Goal: Information Seeking & Learning: Learn about a topic

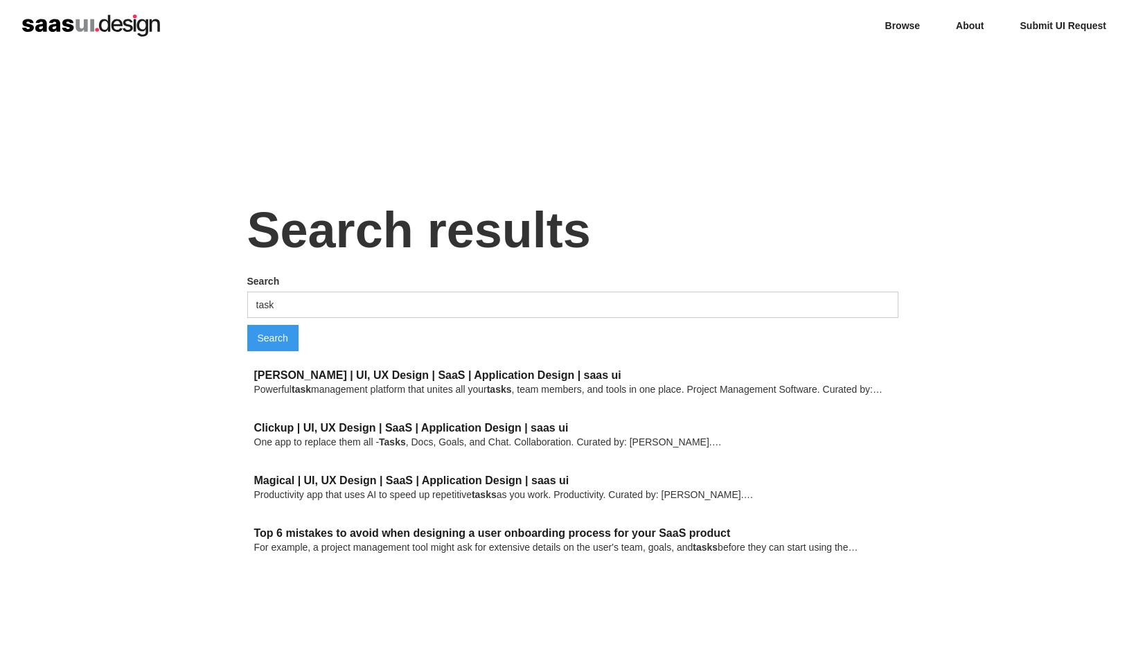
drag, startPoint x: 393, startPoint y: 281, endPoint x: 397, endPoint y: 291, distance: 11.0
click at [393, 280] on label "Search" at bounding box center [572, 281] width 651 height 14
click at [393, 292] on input "task" at bounding box center [572, 305] width 651 height 26
click at [402, 296] on input "task" at bounding box center [572, 305] width 651 height 26
click at [411, 303] on input "task" at bounding box center [572, 305] width 651 height 26
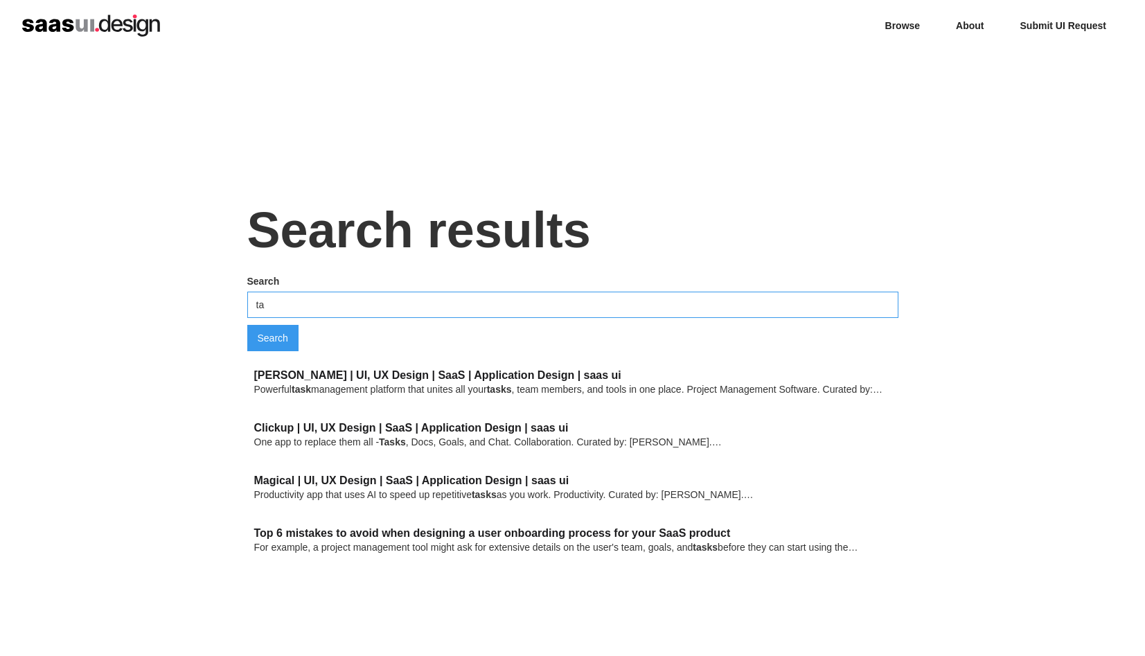
type input "t"
type input "table"
click at [247, 325] on input "Search" at bounding box center [272, 338] width 51 height 26
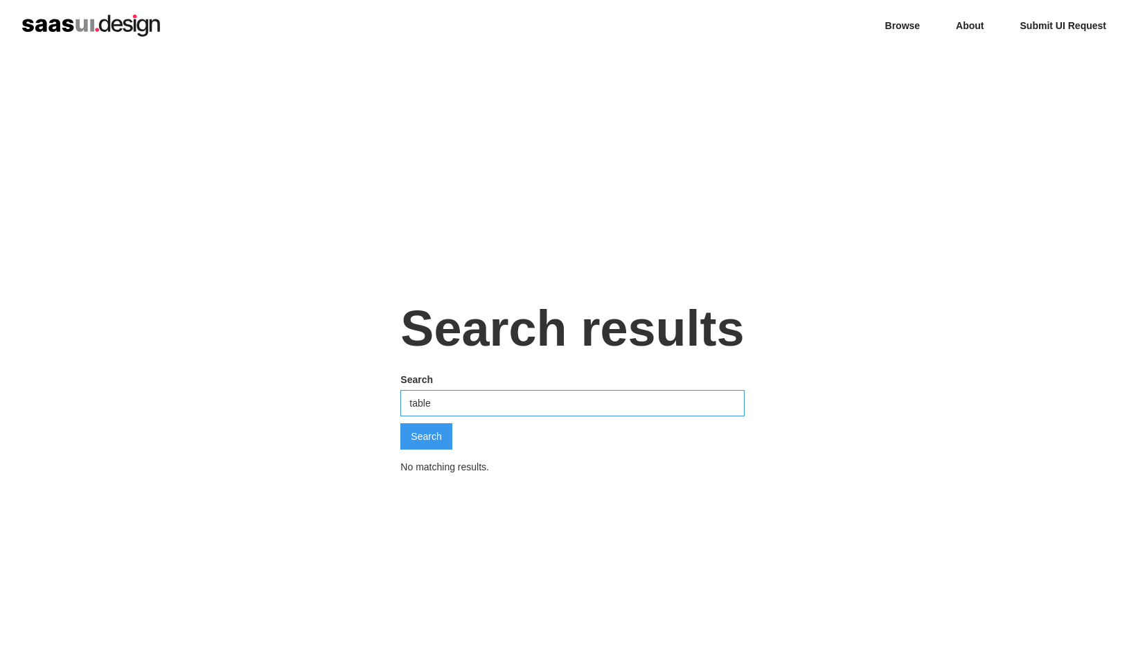
click at [491, 405] on input "table" at bounding box center [572, 403] width 344 height 26
click at [277, 373] on div "Search results Search table Search No matching results." at bounding box center [572, 379] width 1145 height 656
type input "research"
click at [400, 423] on input "Search" at bounding box center [425, 436] width 51 height 26
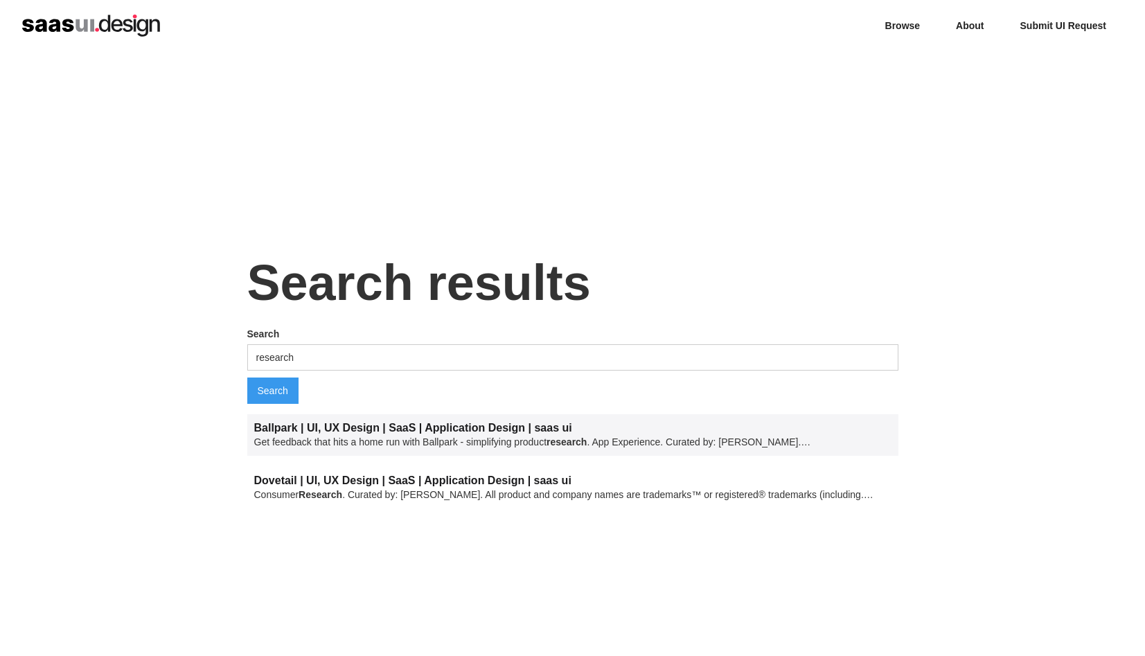
click at [307, 429] on link "Ballpark | UI, UX Design | SaaS | Application Design | saas ui" at bounding box center [413, 428] width 318 height 12
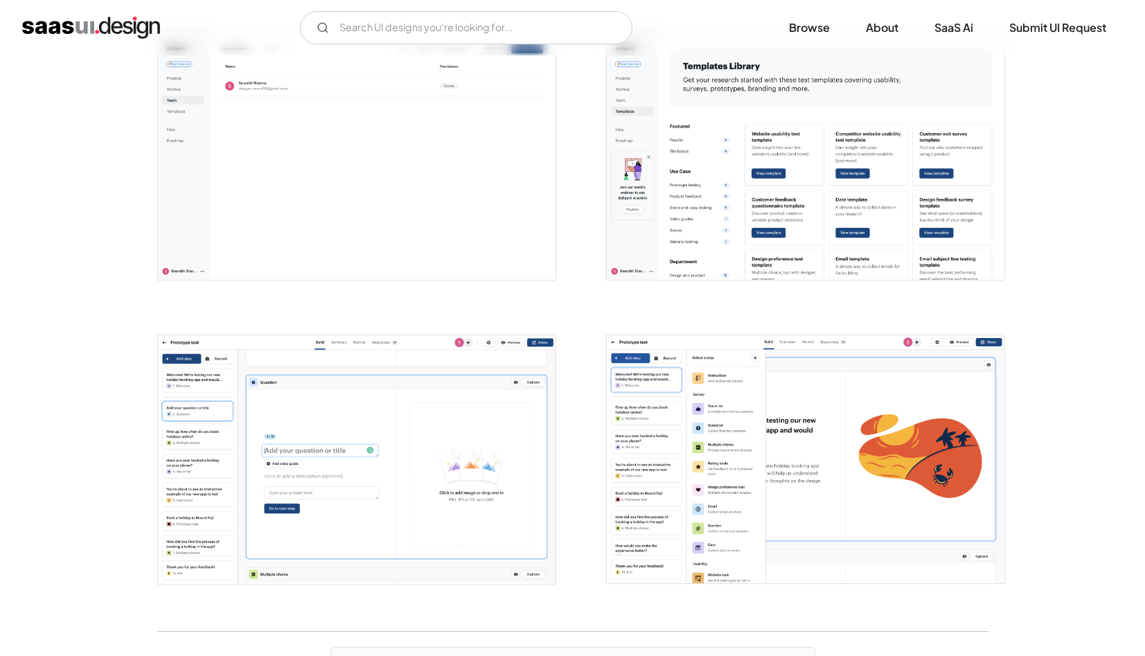
scroll to position [2421, 0]
click at [729, 472] on img "open lightbox" at bounding box center [806, 459] width 398 height 249
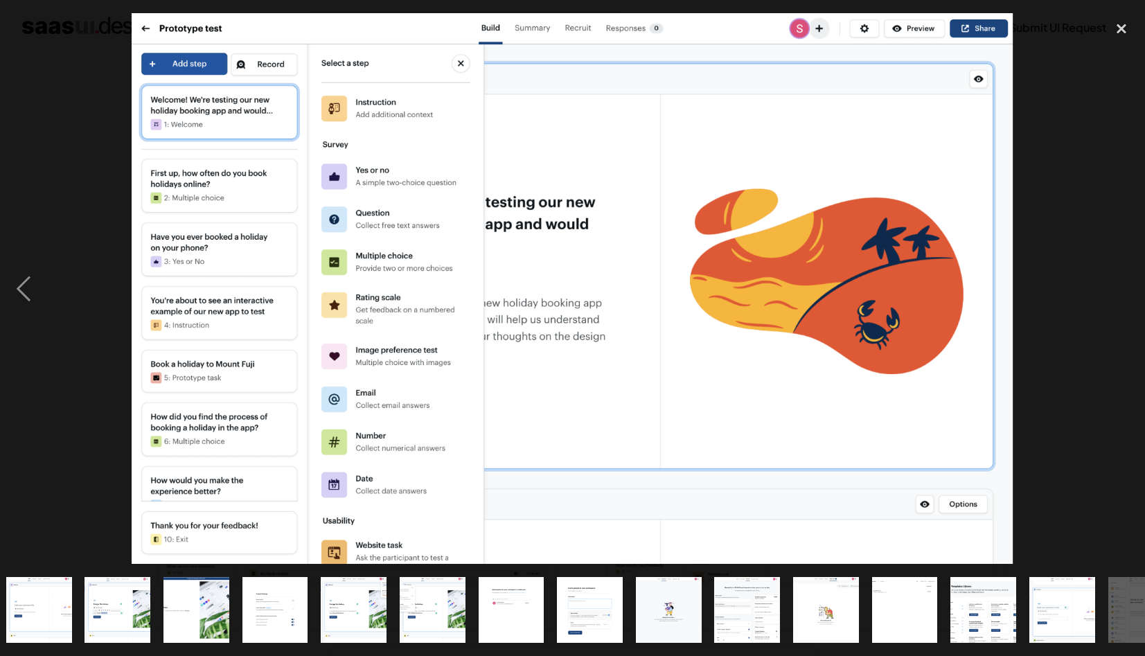
scroll to position [0, 285]
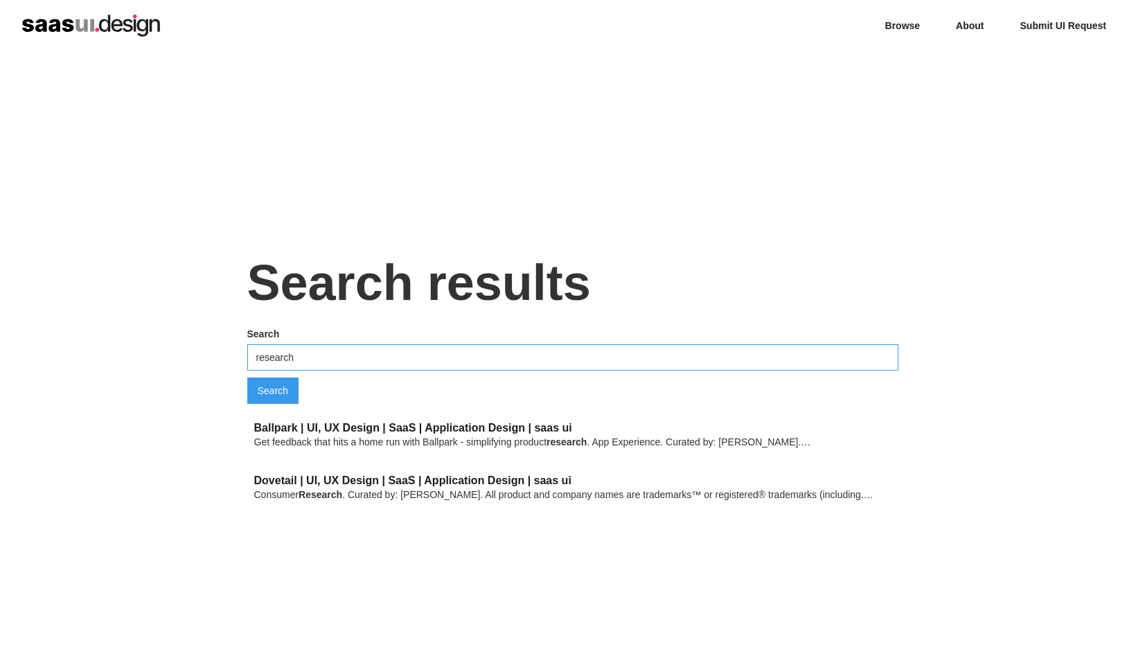
click at [321, 360] on input "research" at bounding box center [572, 357] width 651 height 26
type input "ㄴ"
type input "sorting"
click at [247, 378] on input "Search" at bounding box center [272, 391] width 51 height 26
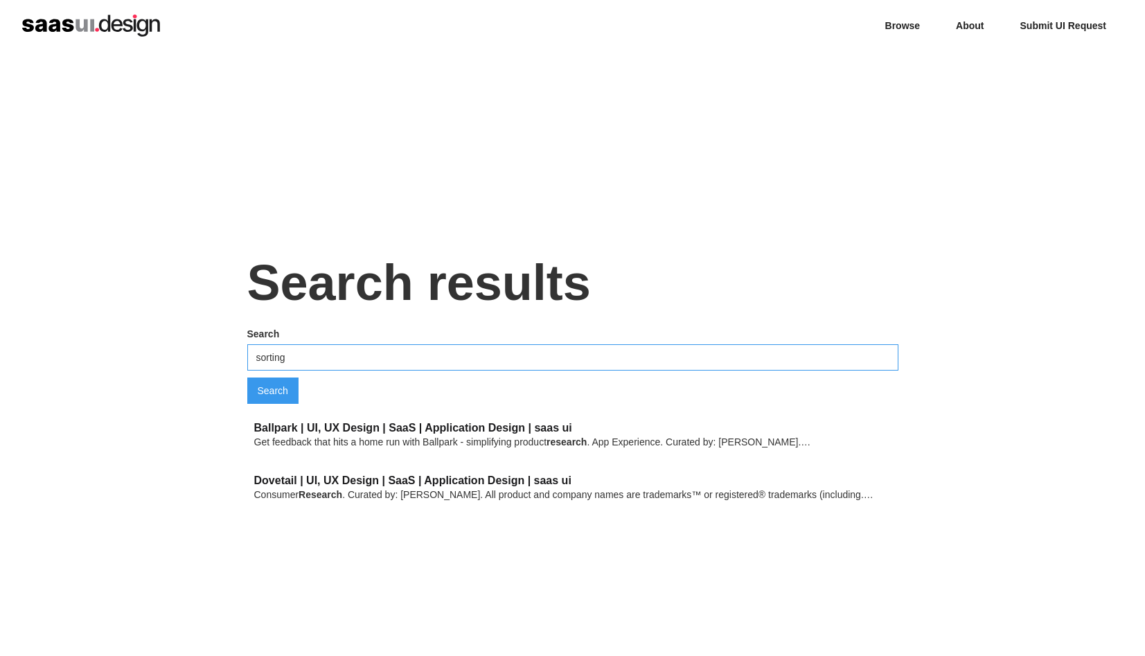
scroll to position [208, 0]
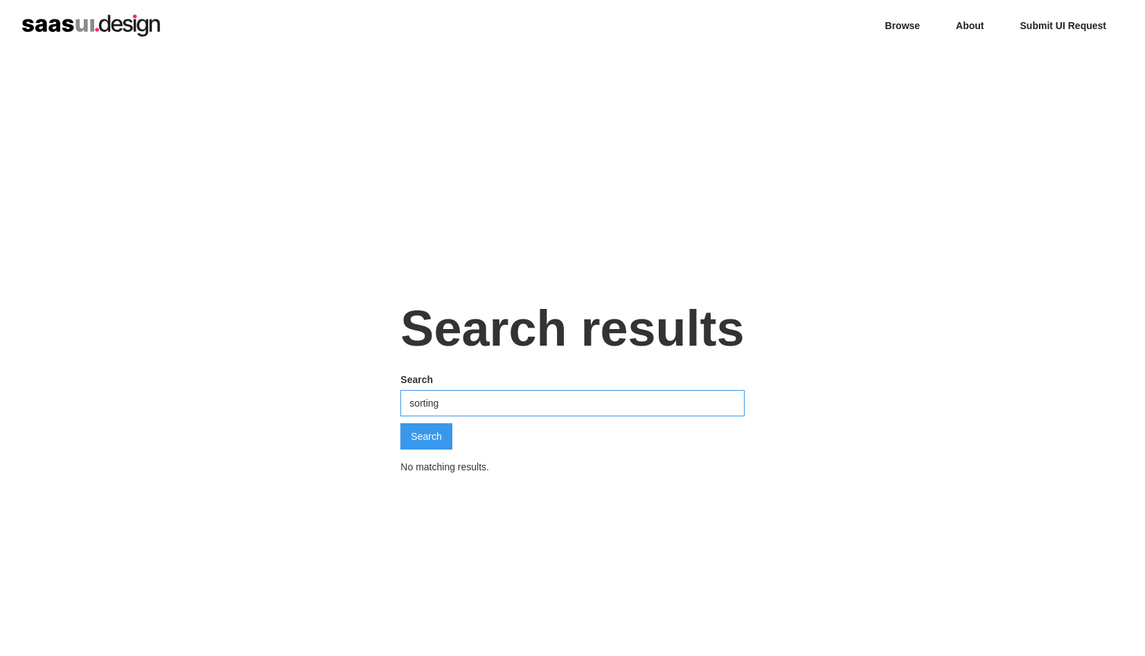
click at [436, 400] on input "sorting" at bounding box center [572, 403] width 344 height 26
type input "filter"
click at [431, 437] on input "Search" at bounding box center [425, 436] width 51 height 26
click at [446, 441] on input "Search" at bounding box center [425, 436] width 51 height 26
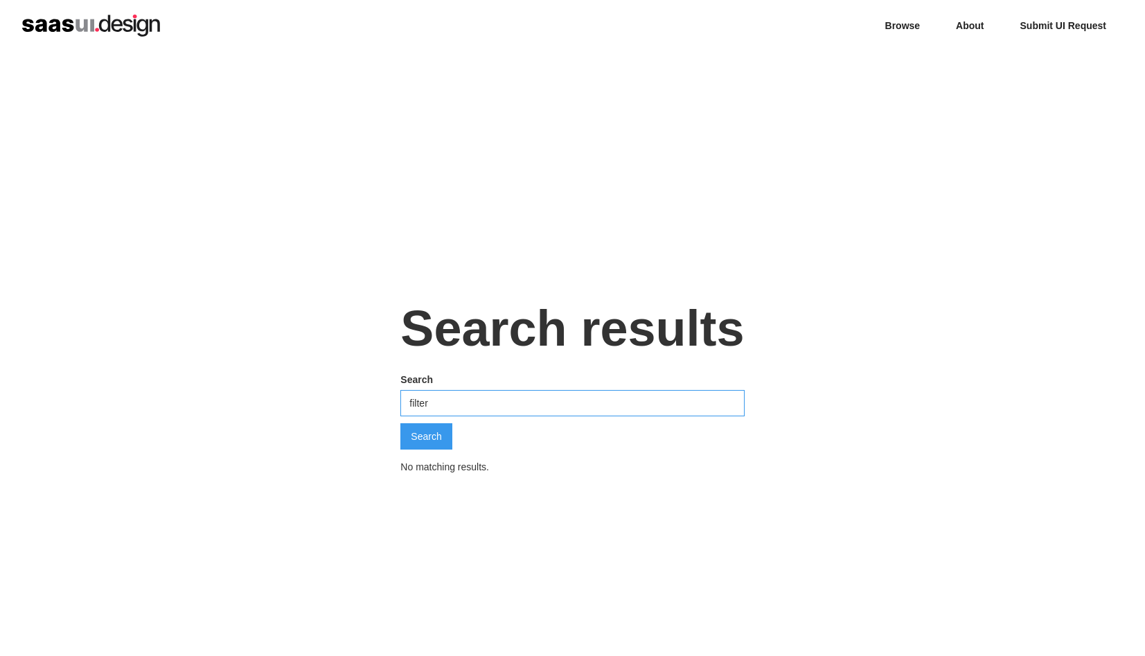
click at [450, 409] on input "filter" at bounding box center [572, 403] width 344 height 26
click at [1014, 23] on link "Submit UI Request" at bounding box center [1063, 25] width 119 height 29
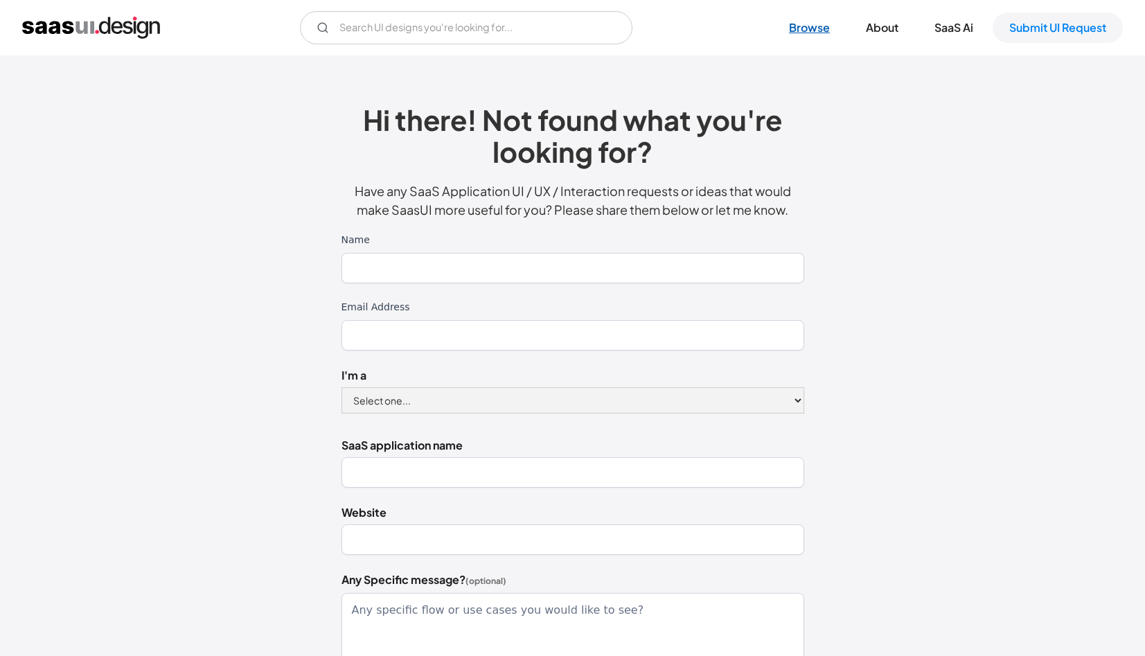
click at [823, 24] on link "Browse" at bounding box center [809, 27] width 74 height 30
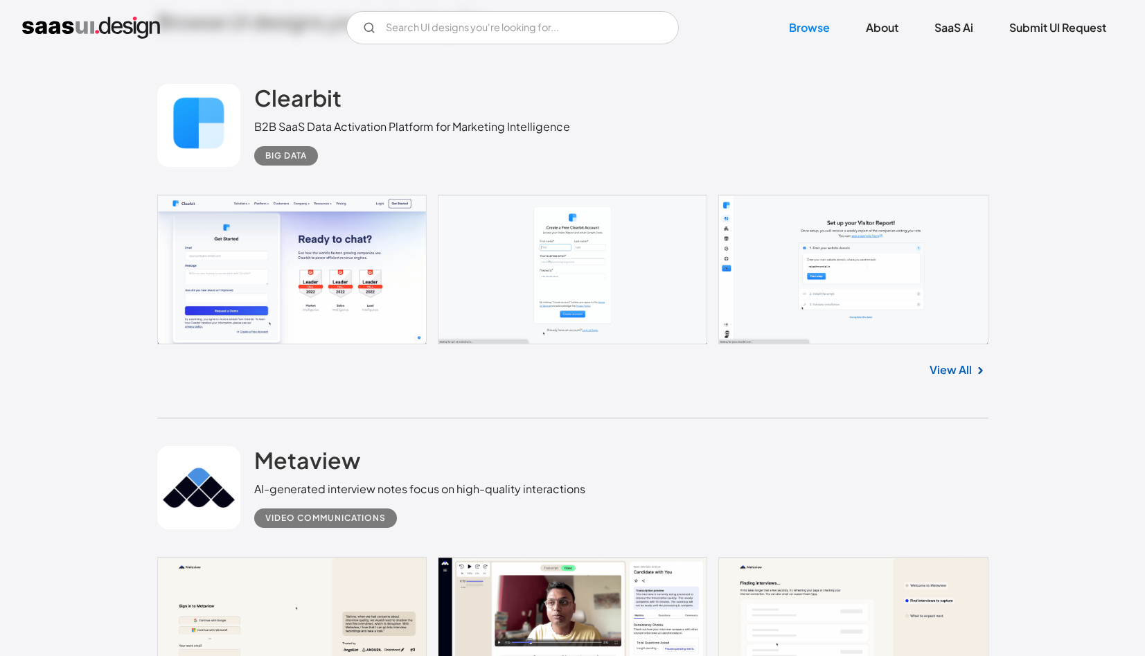
scroll to position [426, 0]
click at [353, 445] on h2 "Metaview" at bounding box center [307, 459] width 106 height 28
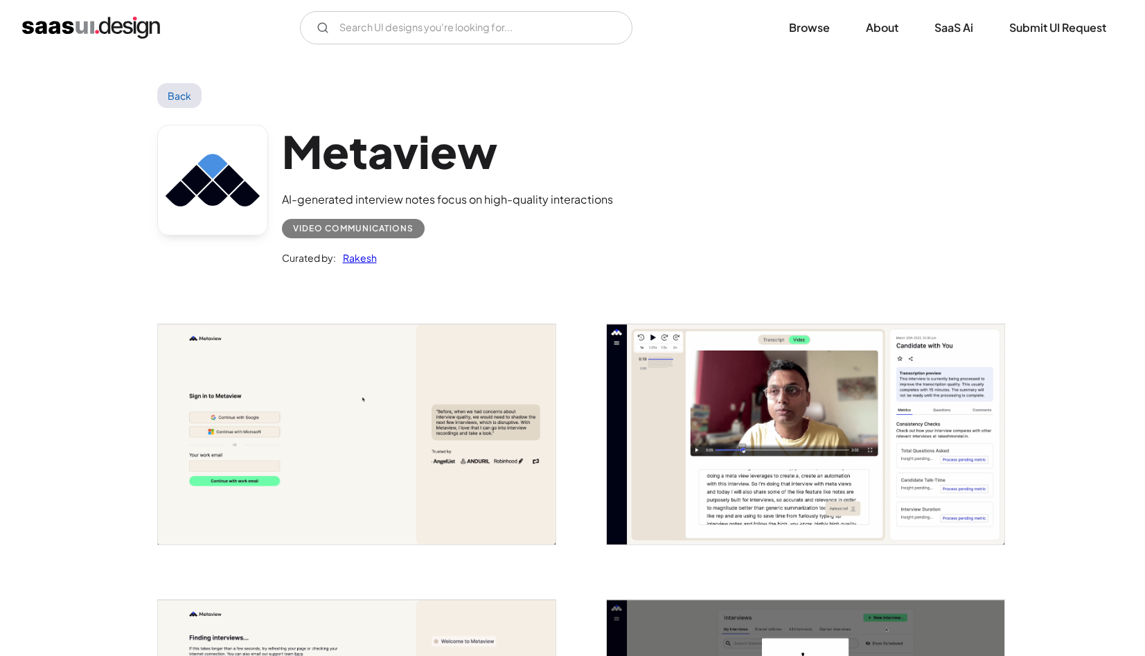
drag, startPoint x: 345, startPoint y: 257, endPoint x: 354, endPoint y: 263, distance: 10.6
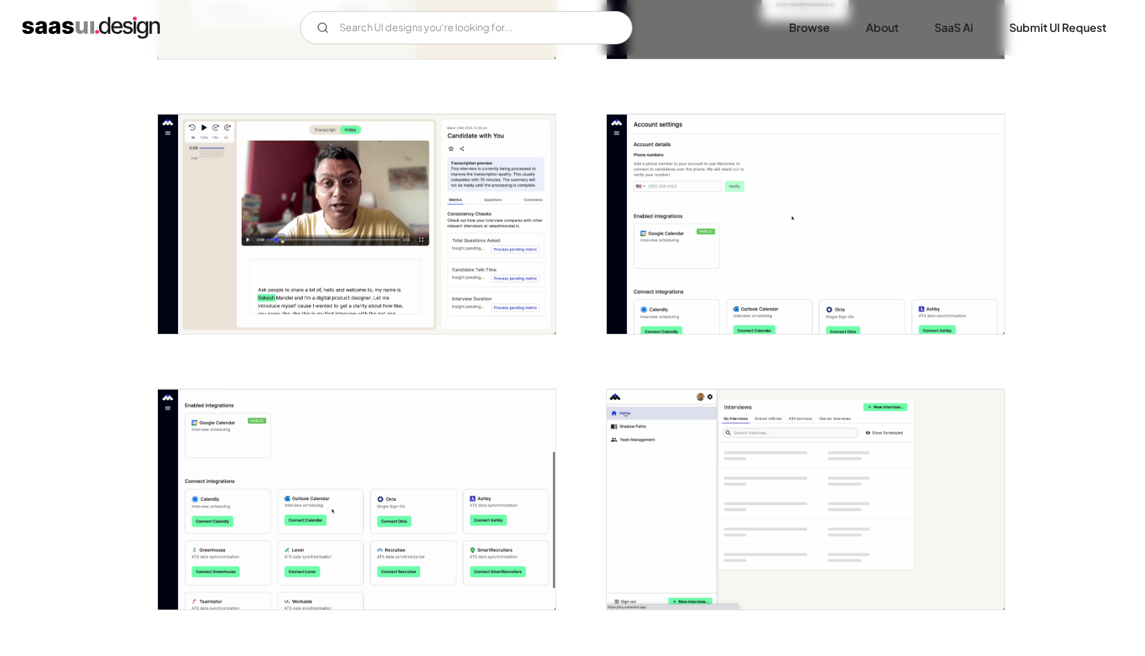
scroll to position [760, 0]
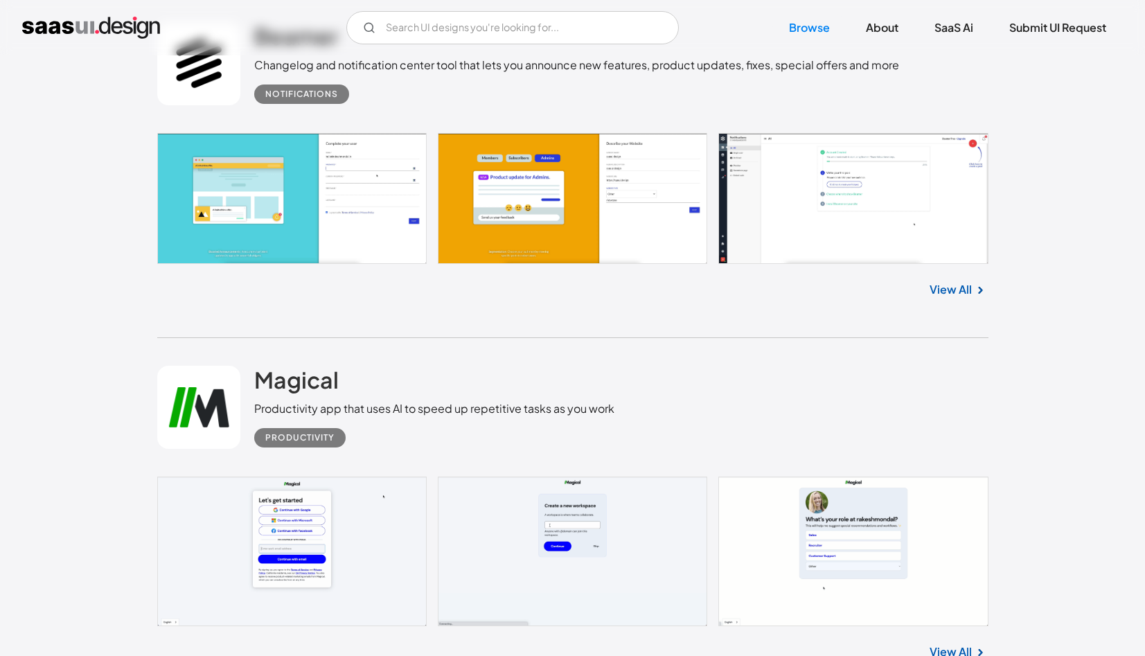
scroll to position [1505, 0]
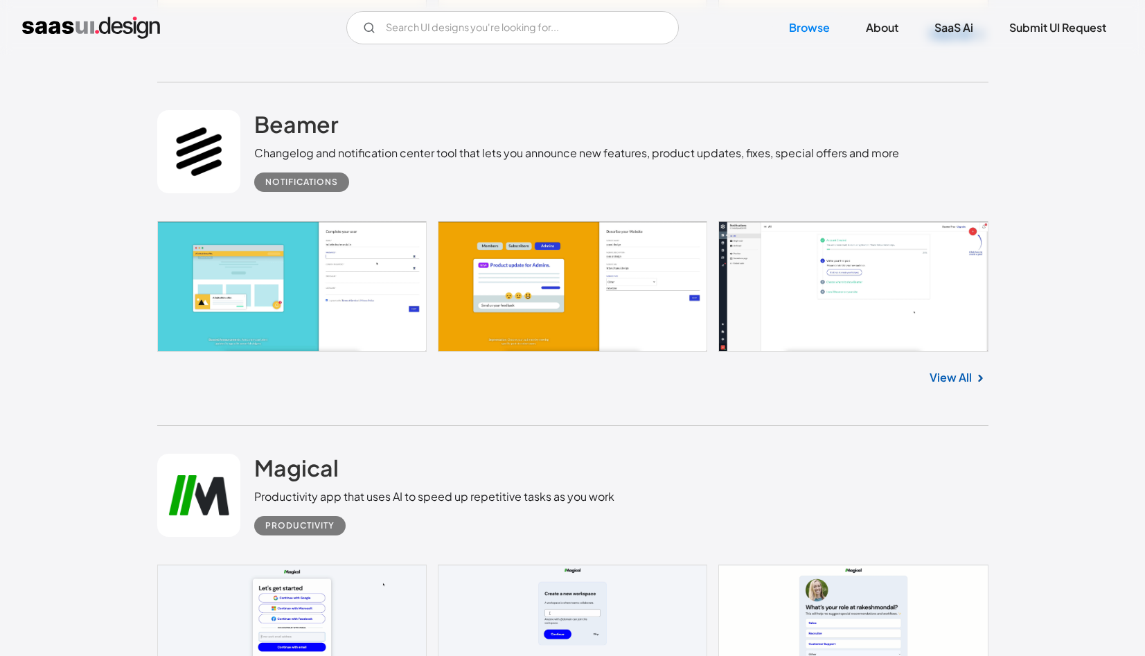
click at [773, 277] on link at bounding box center [572, 286] width 831 height 131
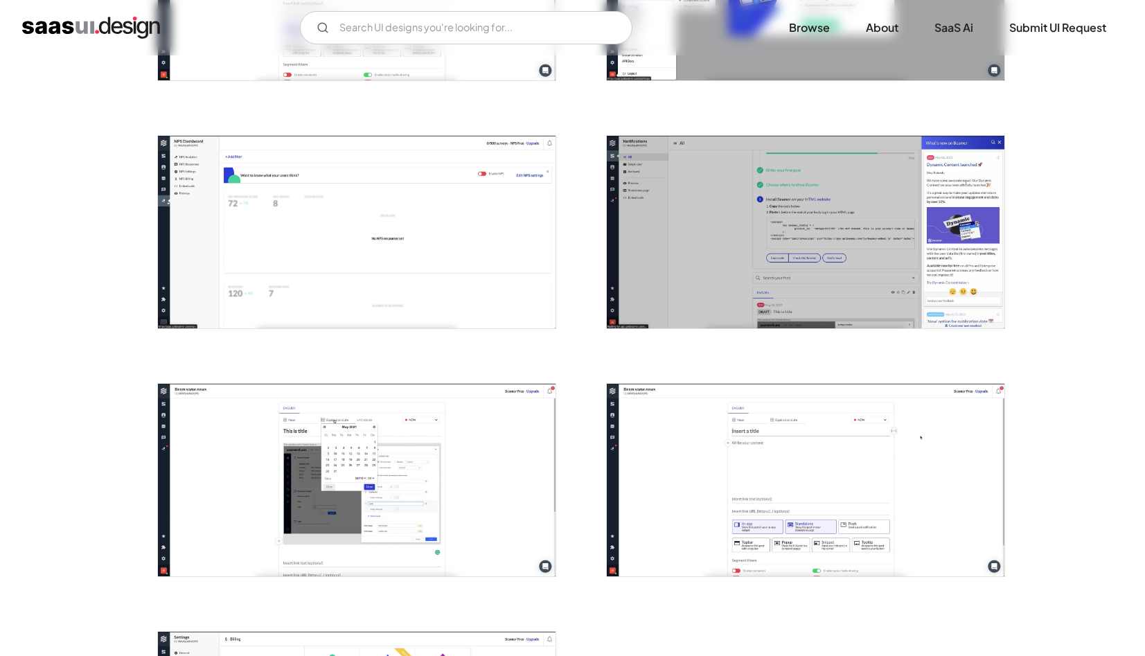
scroll to position [1203, 0]
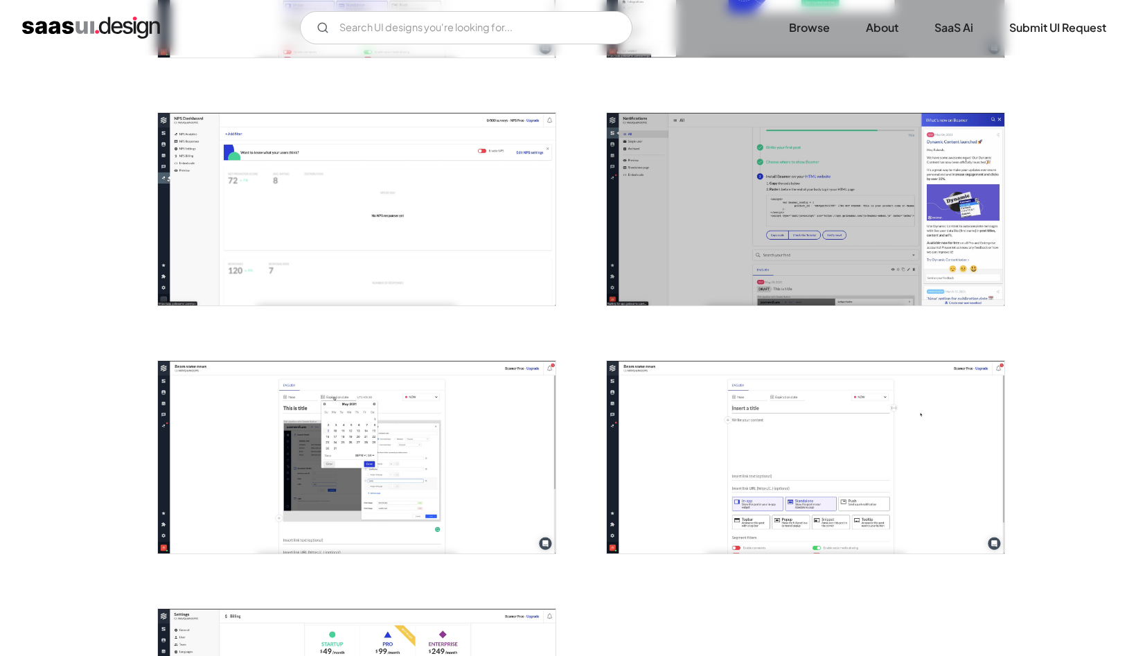
click at [411, 246] on img "open lightbox" at bounding box center [357, 209] width 398 height 193
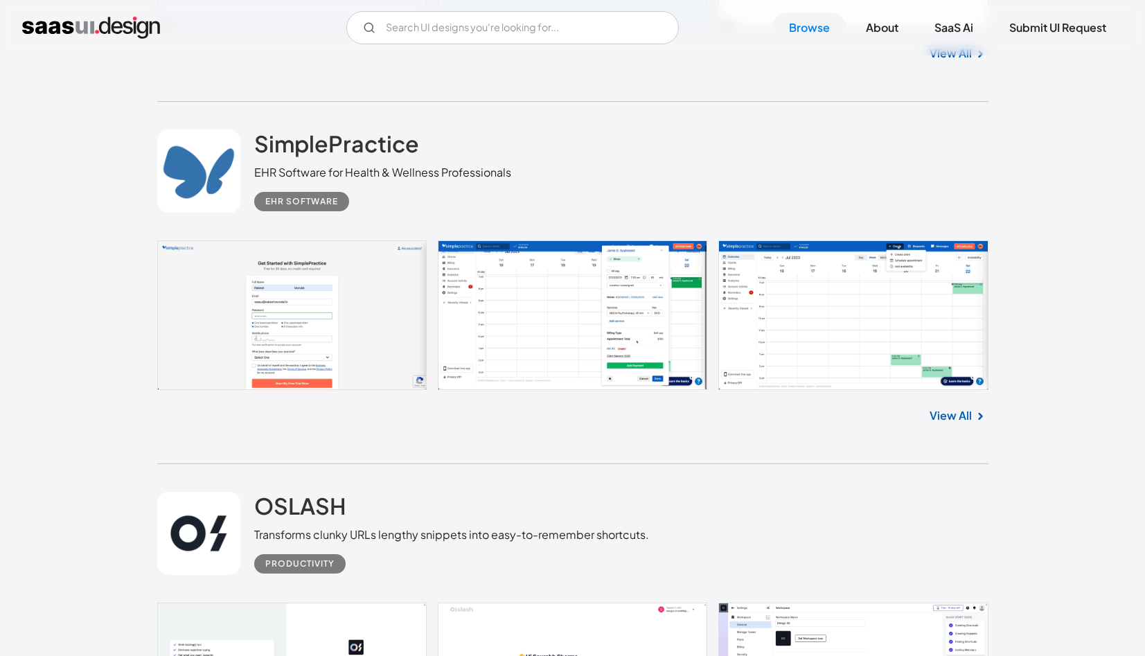
scroll to position [2190, 0]
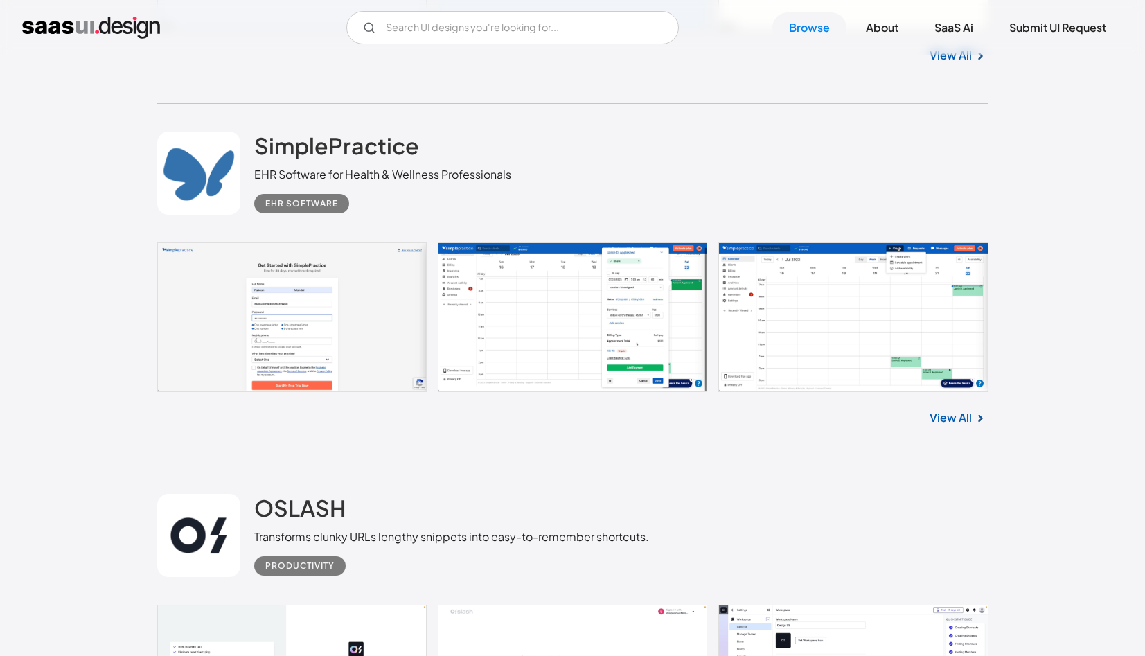
click at [596, 242] on link at bounding box center [572, 317] width 831 height 150
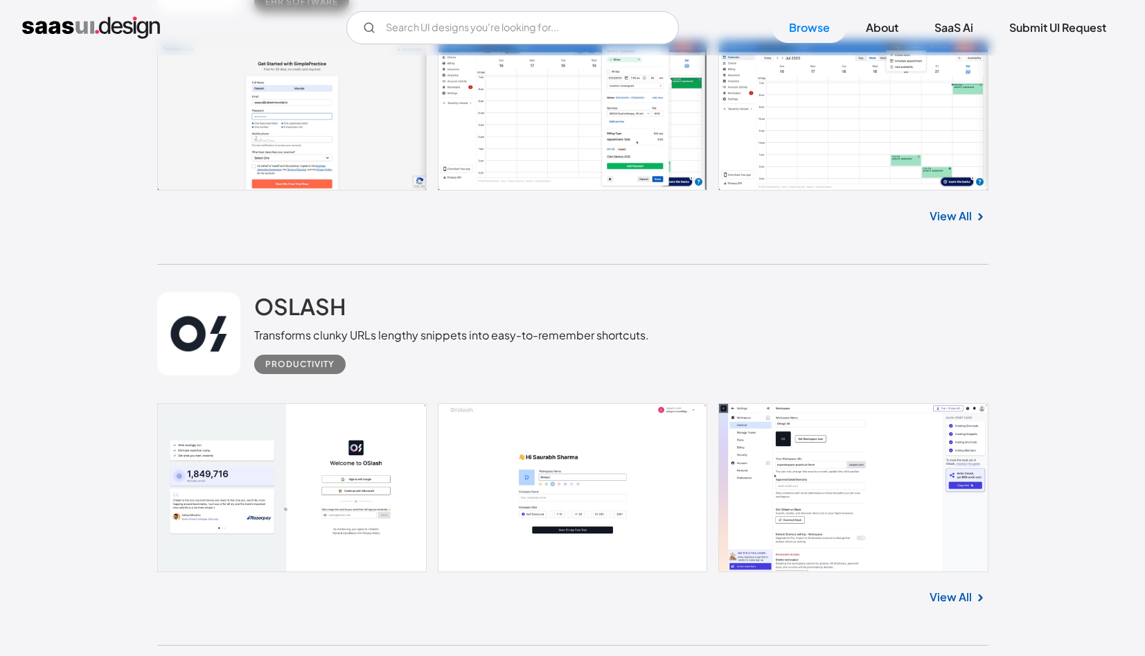
scroll to position [2410, 0]
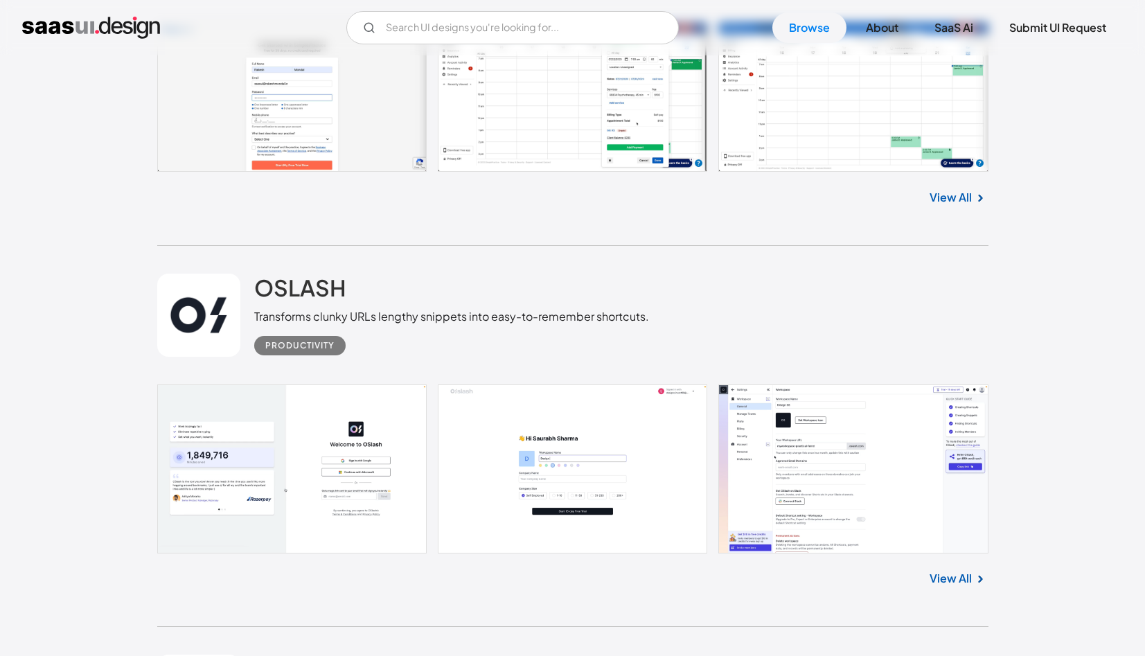
click at [207, 274] on link at bounding box center [198, 315] width 83 height 83
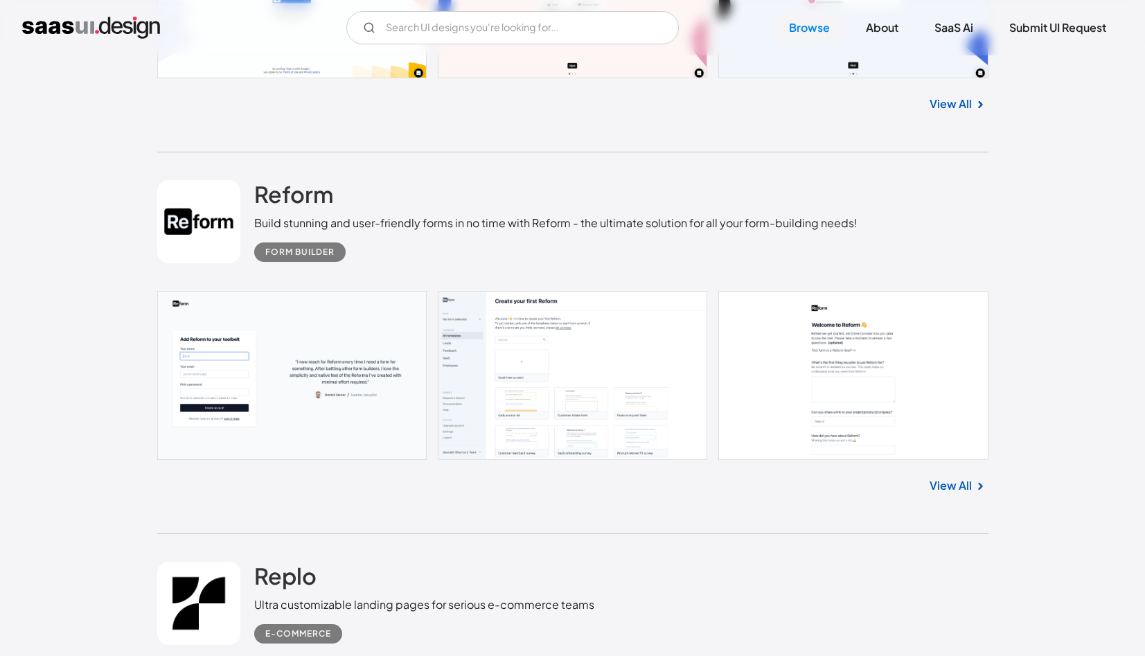
scroll to position [4690, 0]
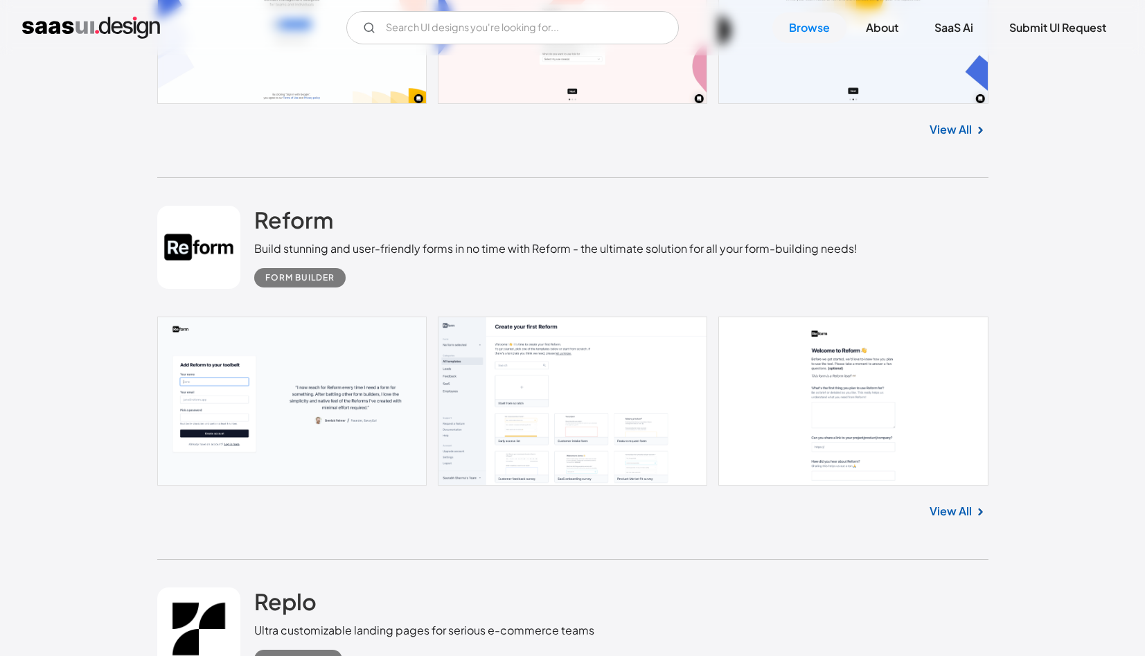
click at [981, 504] on img at bounding box center [980, 512] width 17 height 17
click at [971, 503] on link "View All" at bounding box center [951, 511] width 42 height 17
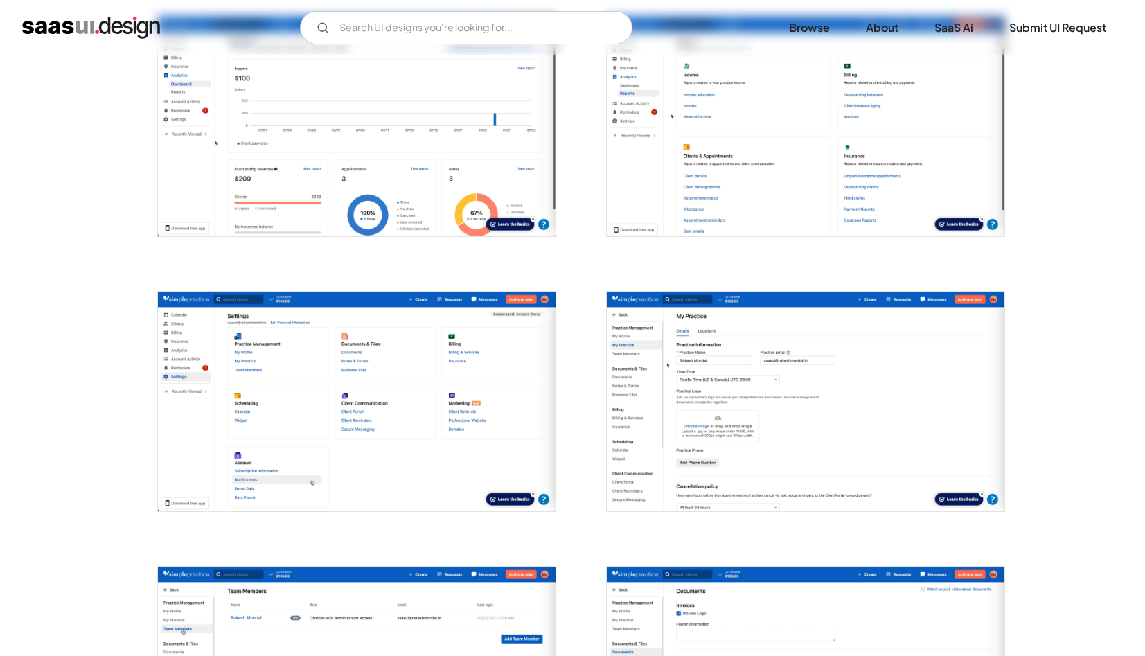
scroll to position [2102, 0]
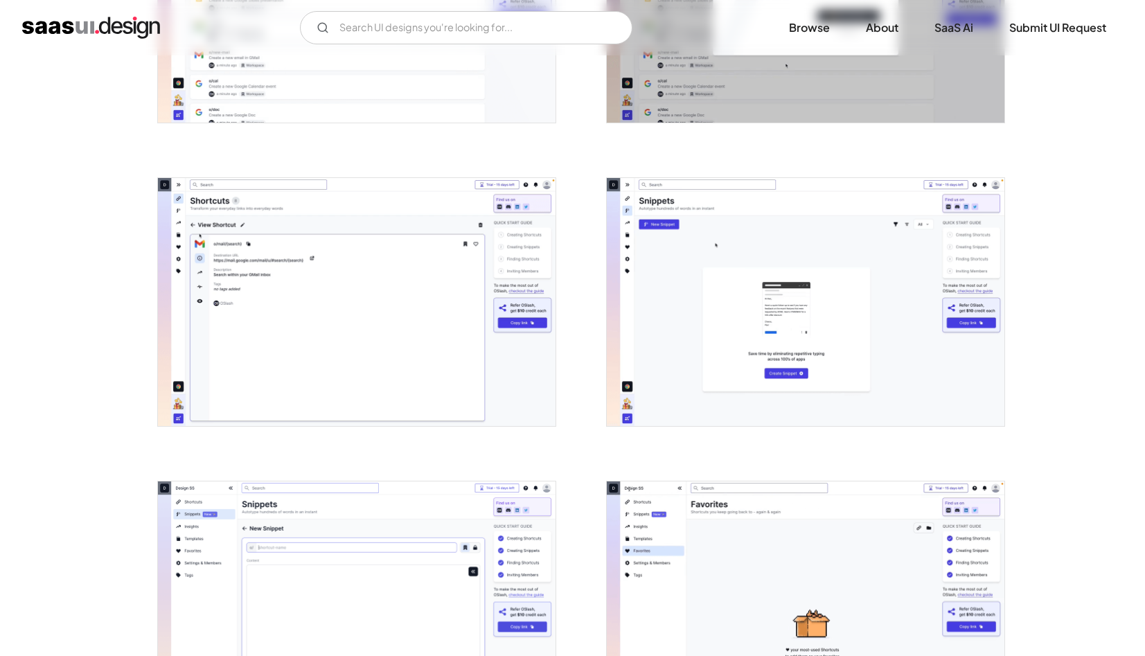
scroll to position [1031, 0]
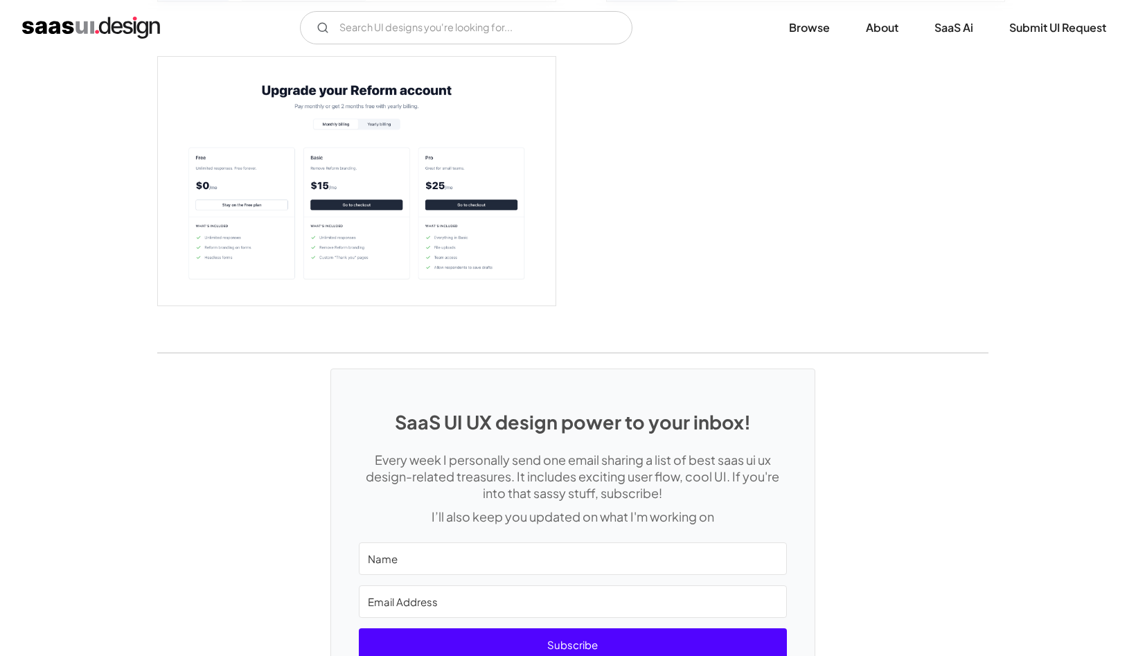
scroll to position [3101, 0]
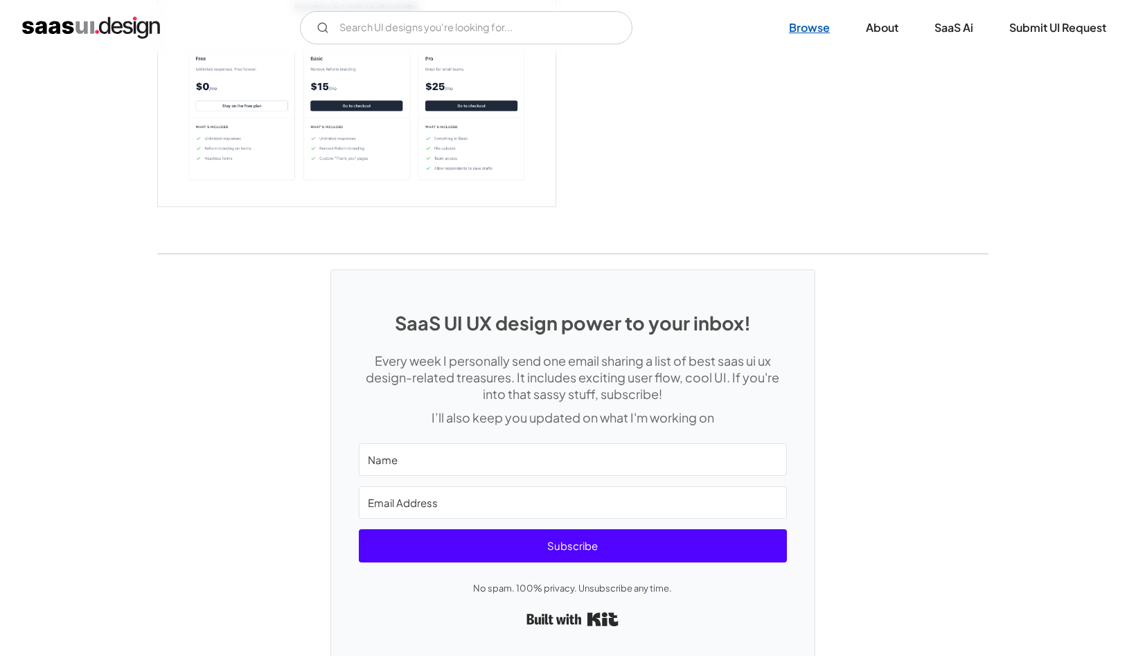
click at [822, 29] on link "Browse" at bounding box center [809, 27] width 74 height 30
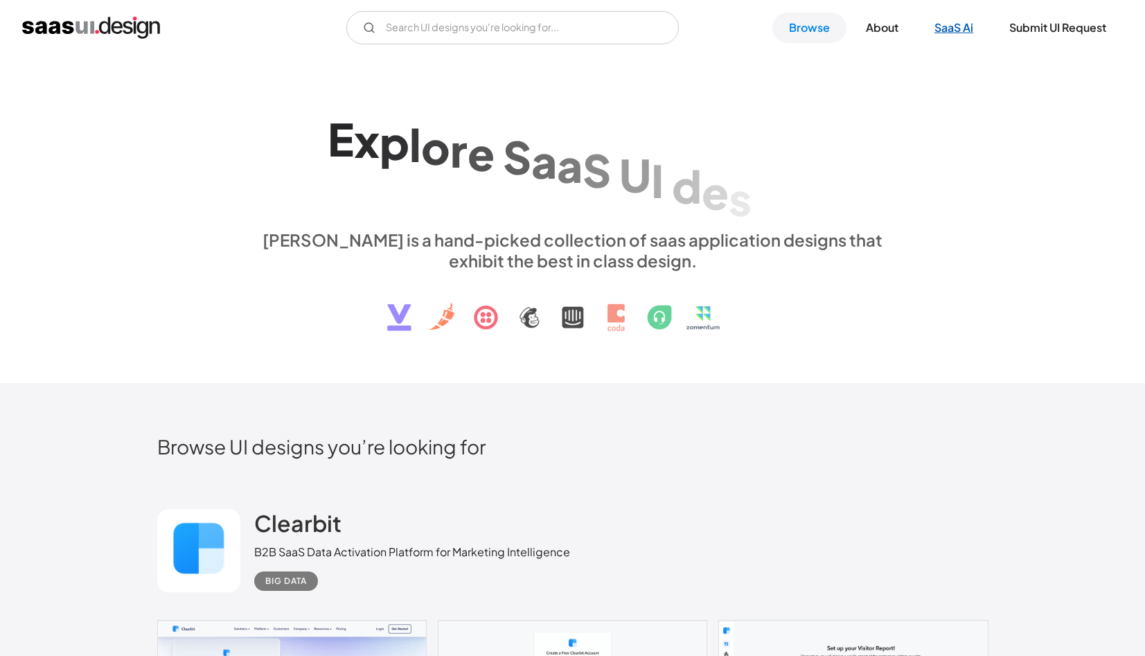
click at [940, 30] on link "SaaS Ai" at bounding box center [954, 27] width 72 height 30
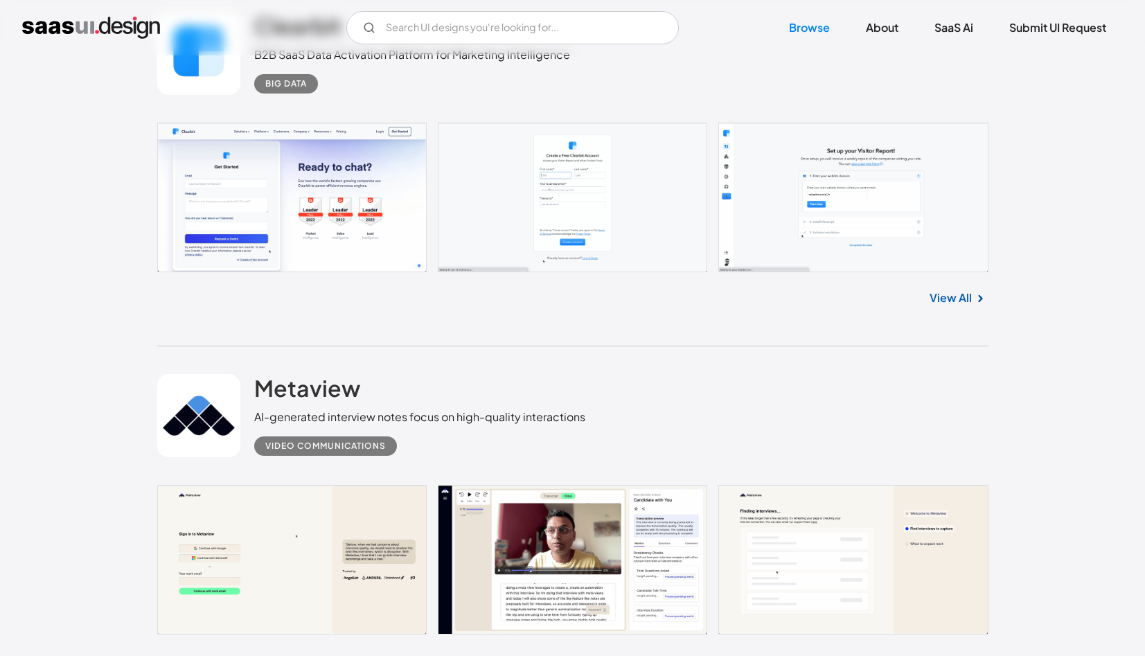
scroll to position [472, 0]
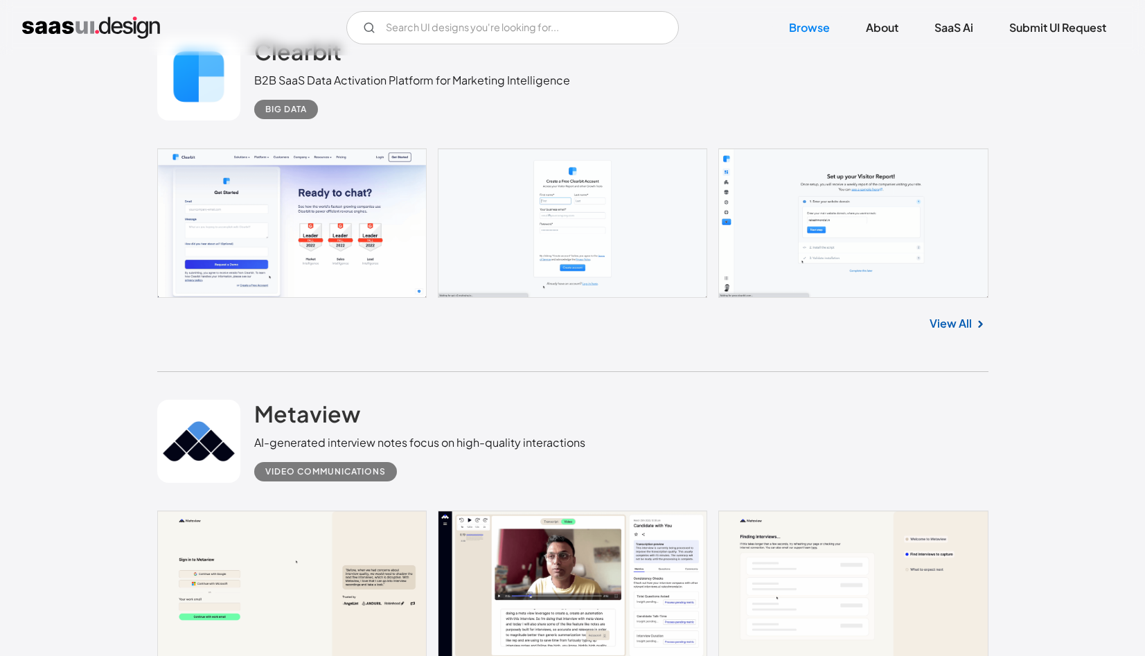
click at [290, 83] on div "B2B SaaS Data Activation Platform for Marketing Intelligence" at bounding box center [412, 80] width 316 height 17
click at [295, 202] on link at bounding box center [572, 223] width 831 height 150
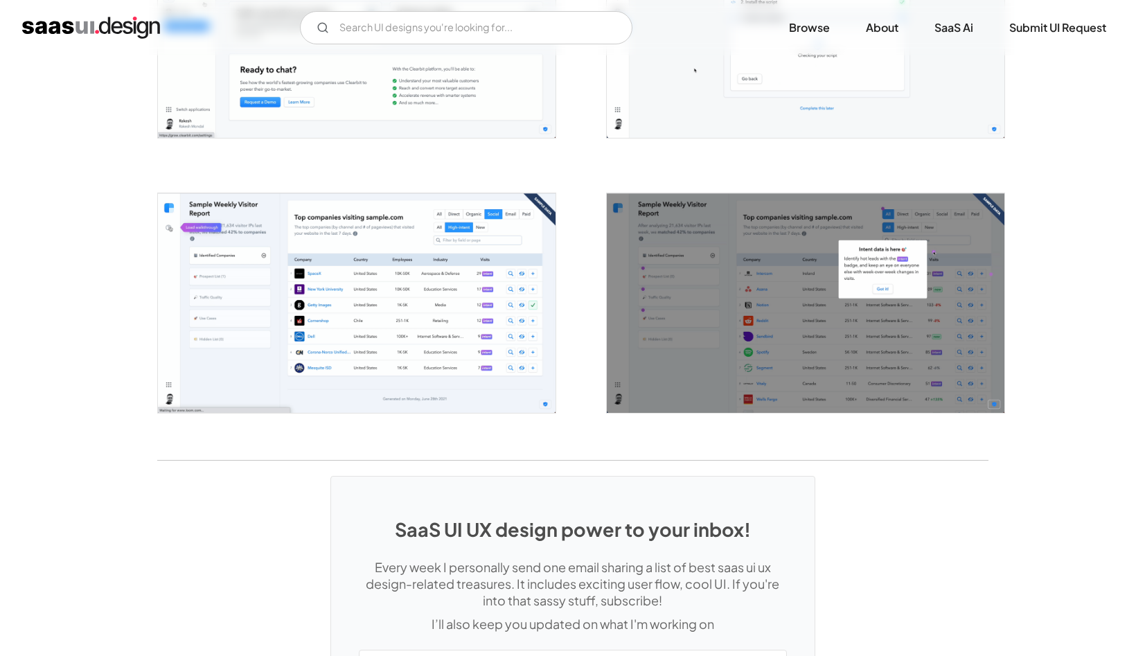
scroll to position [2351, 0]
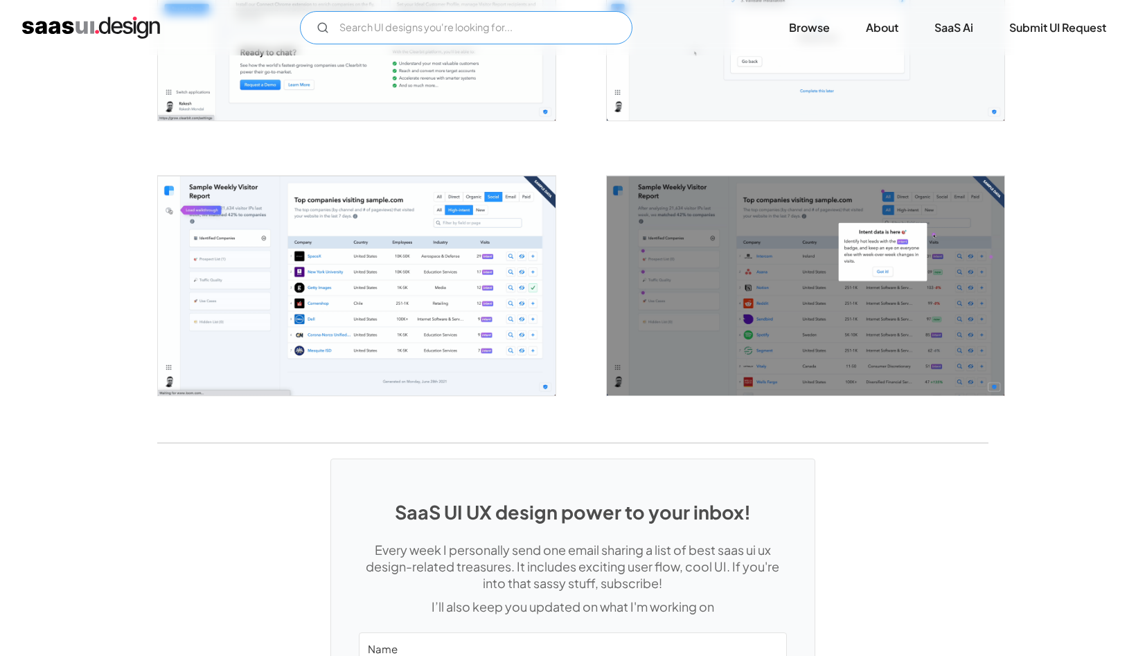
click at [389, 22] on input "Email Form" at bounding box center [466, 27] width 333 height 33
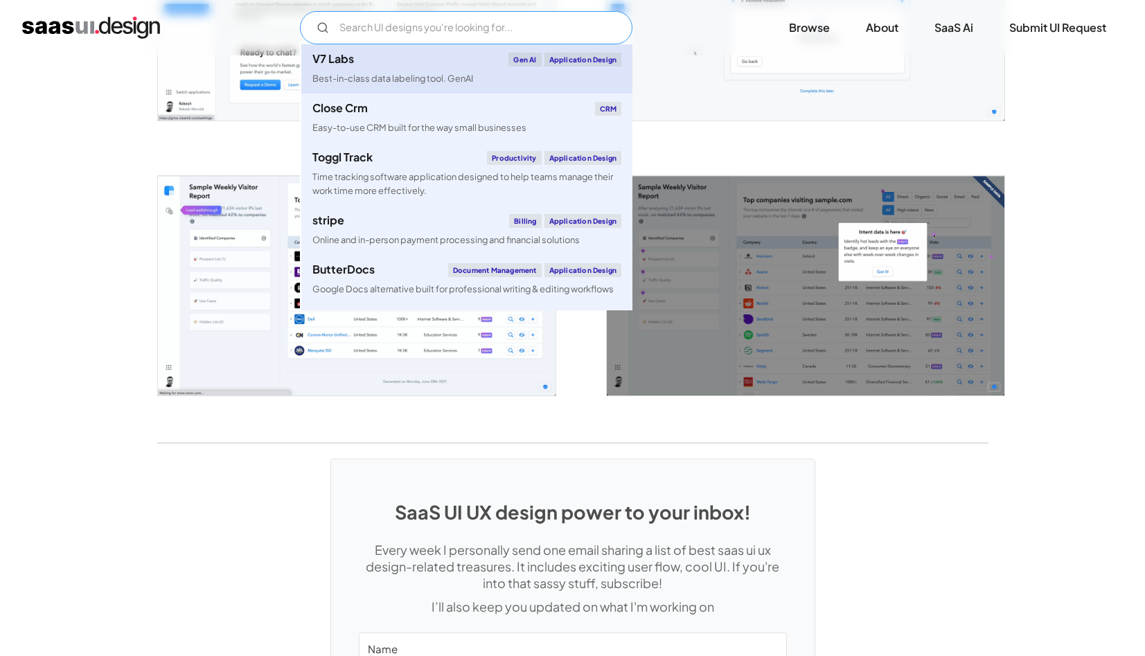
click at [373, 68] on link "V7 Labs Gen AI Application Design Best-in-class data labeling tool. GenAI" at bounding box center [466, 68] width 331 height 49
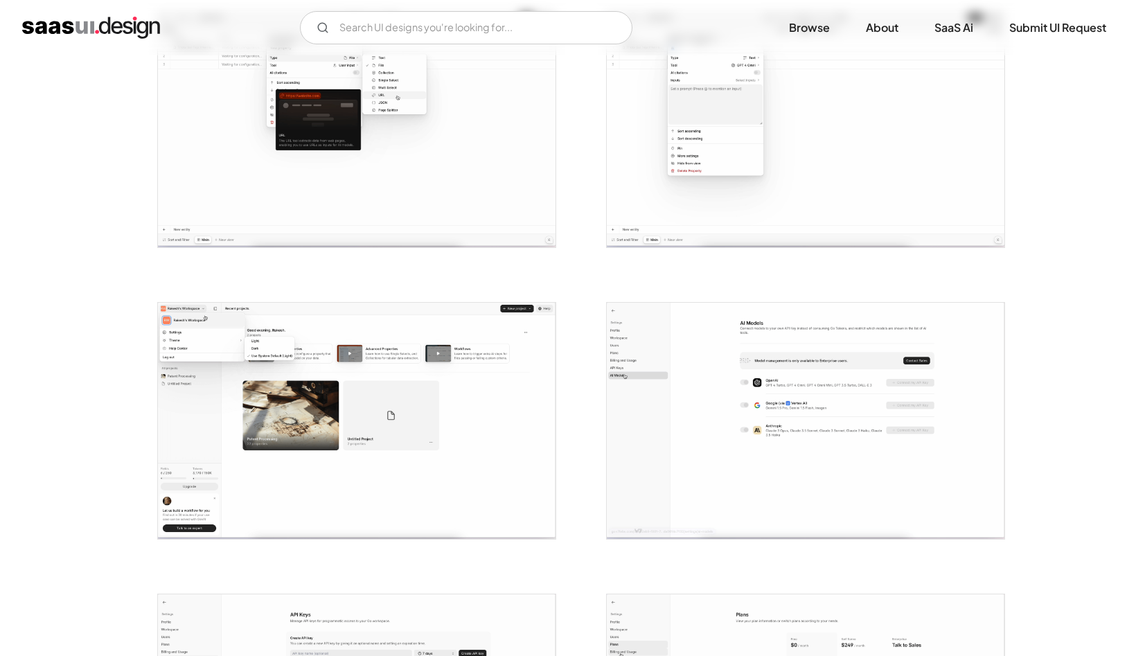
scroll to position [897, 0]
click at [490, 328] on img "open lightbox" at bounding box center [357, 419] width 398 height 236
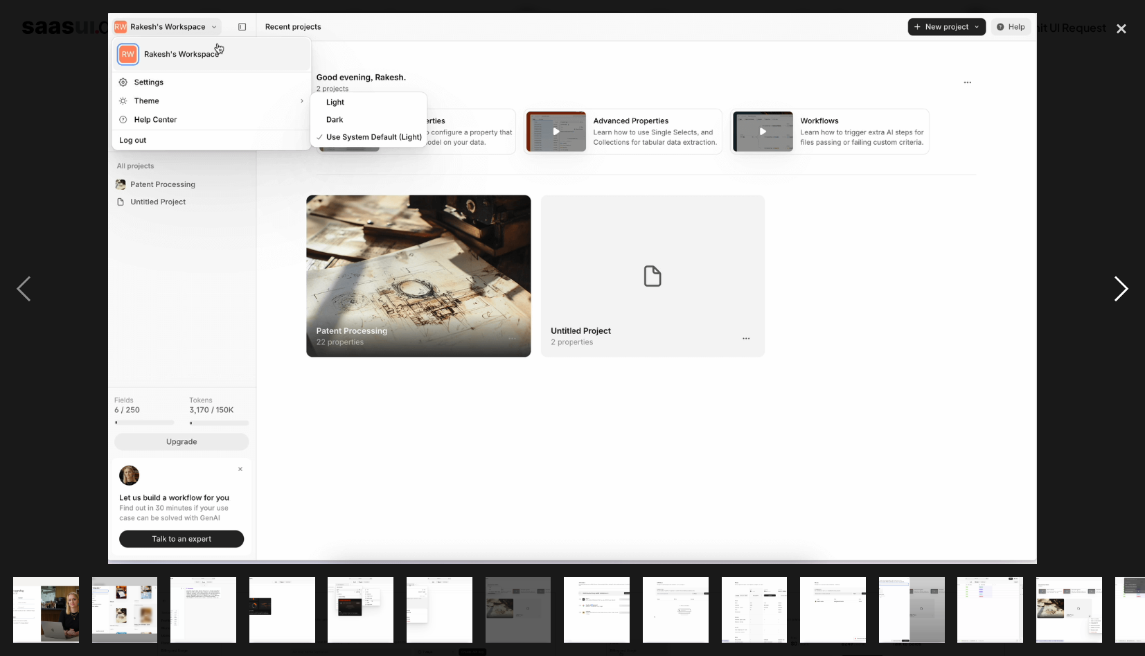
click at [1115, 284] on div "next image" at bounding box center [1121, 288] width 47 height 551
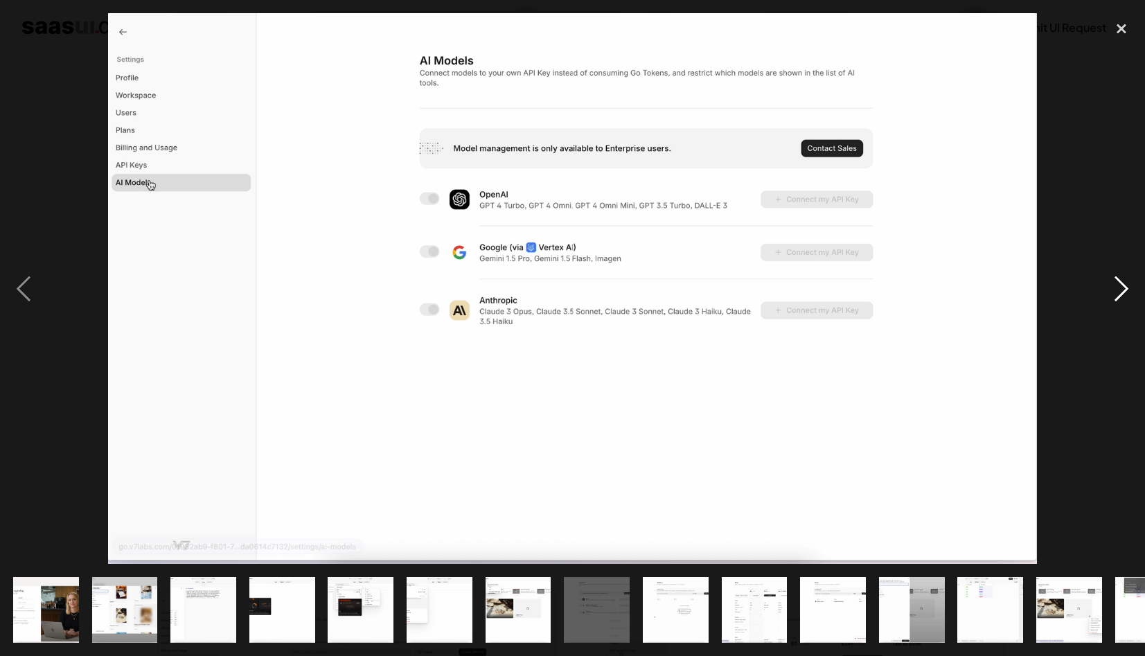
click at [1115, 284] on div "next image" at bounding box center [1121, 288] width 47 height 551
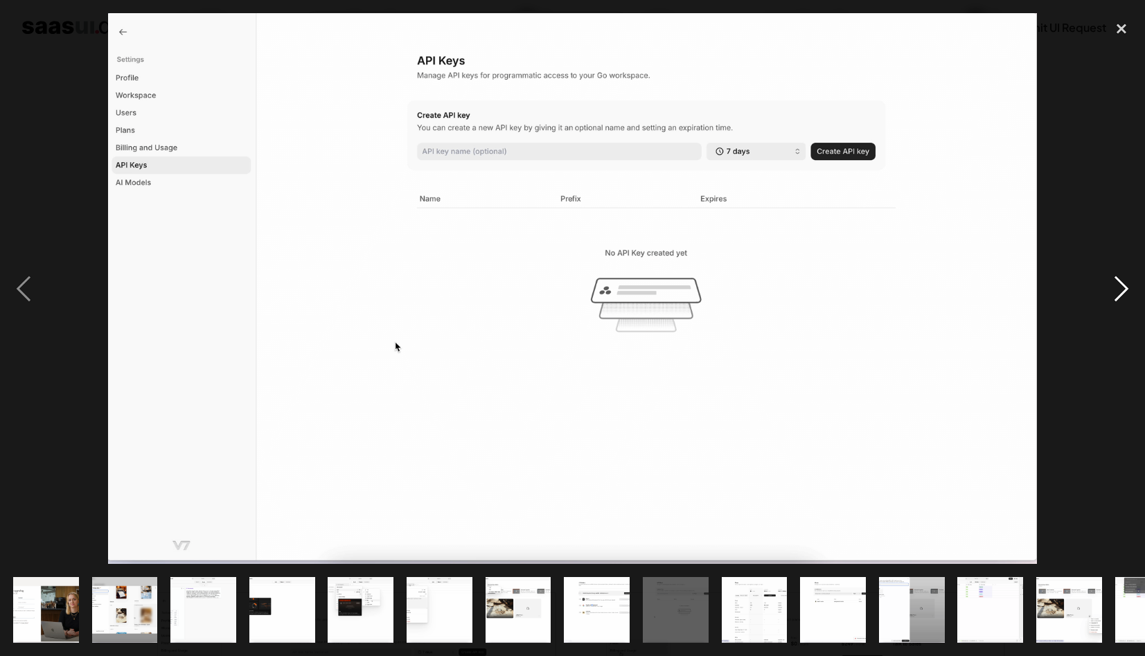
click at [1115, 284] on div "next image" at bounding box center [1121, 288] width 47 height 551
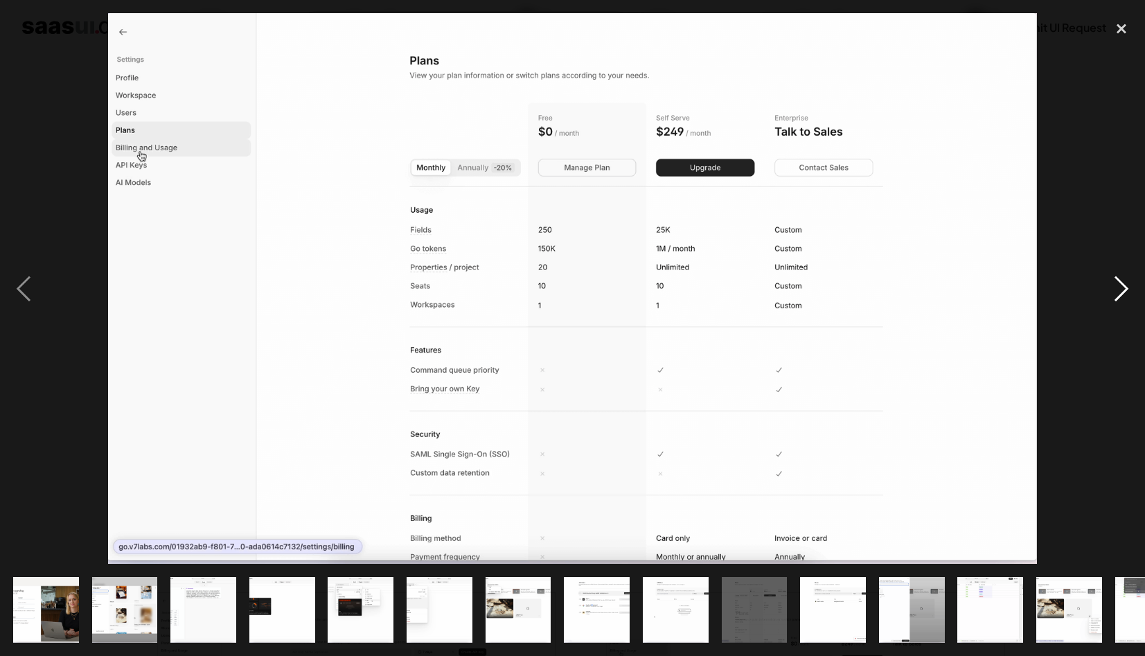
click at [1115, 284] on div "next image" at bounding box center [1121, 288] width 47 height 551
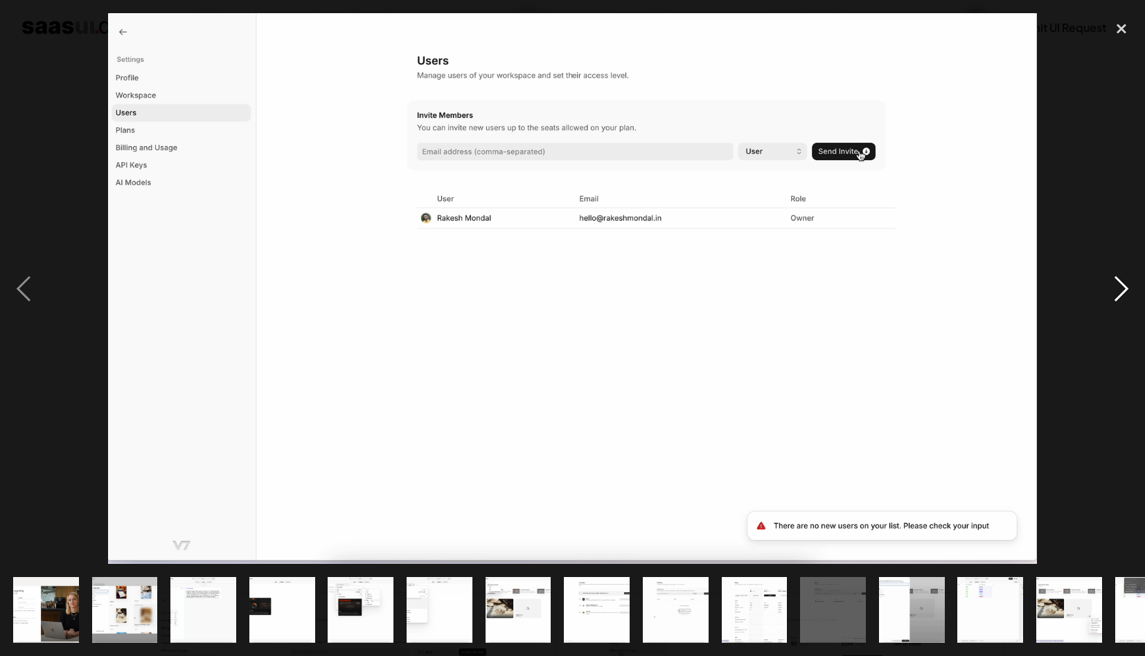
click at [1115, 284] on div "next image" at bounding box center [1121, 288] width 47 height 551
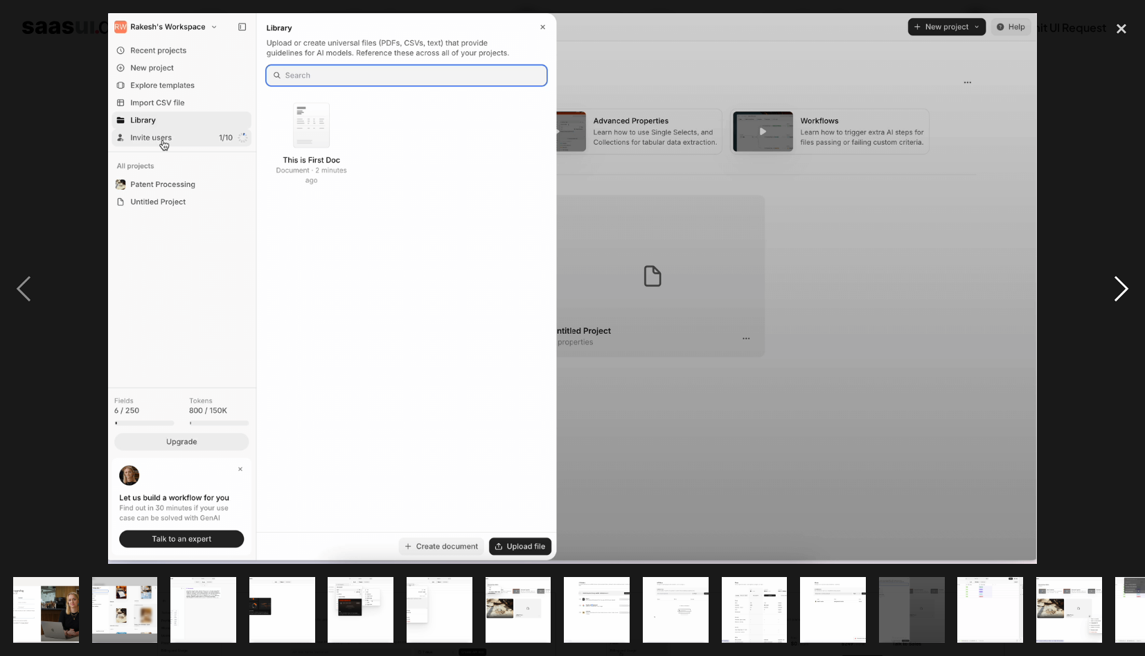
click at [1115, 284] on div "next image" at bounding box center [1121, 288] width 47 height 551
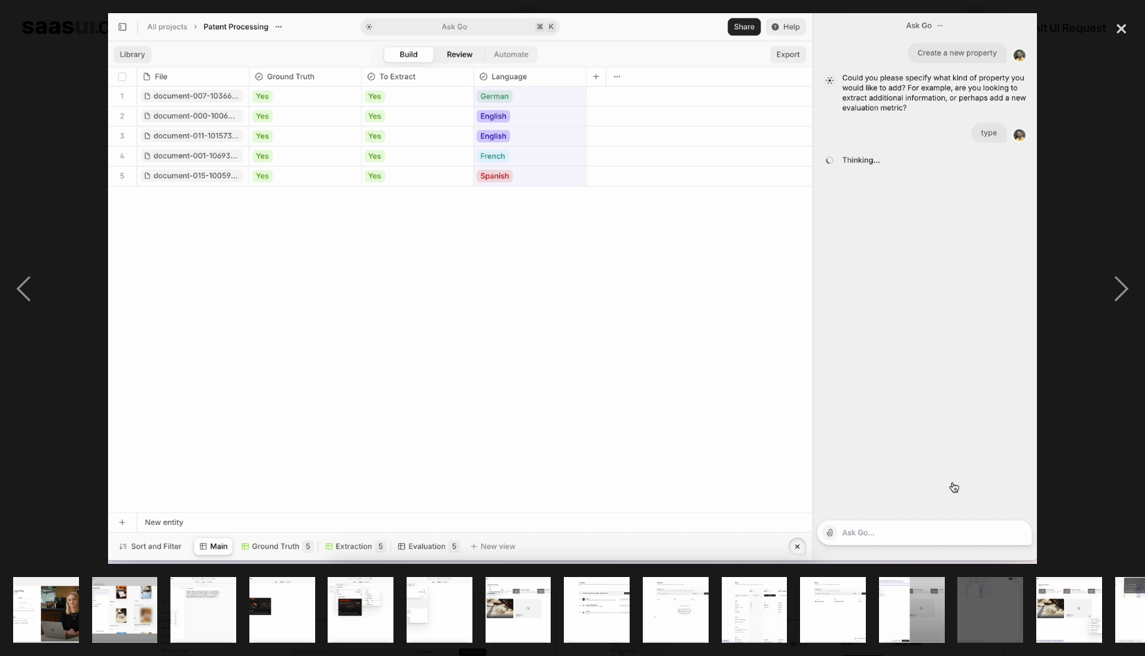
click at [882, 610] on img "show item 12 of 21" at bounding box center [911, 610] width 111 height 66
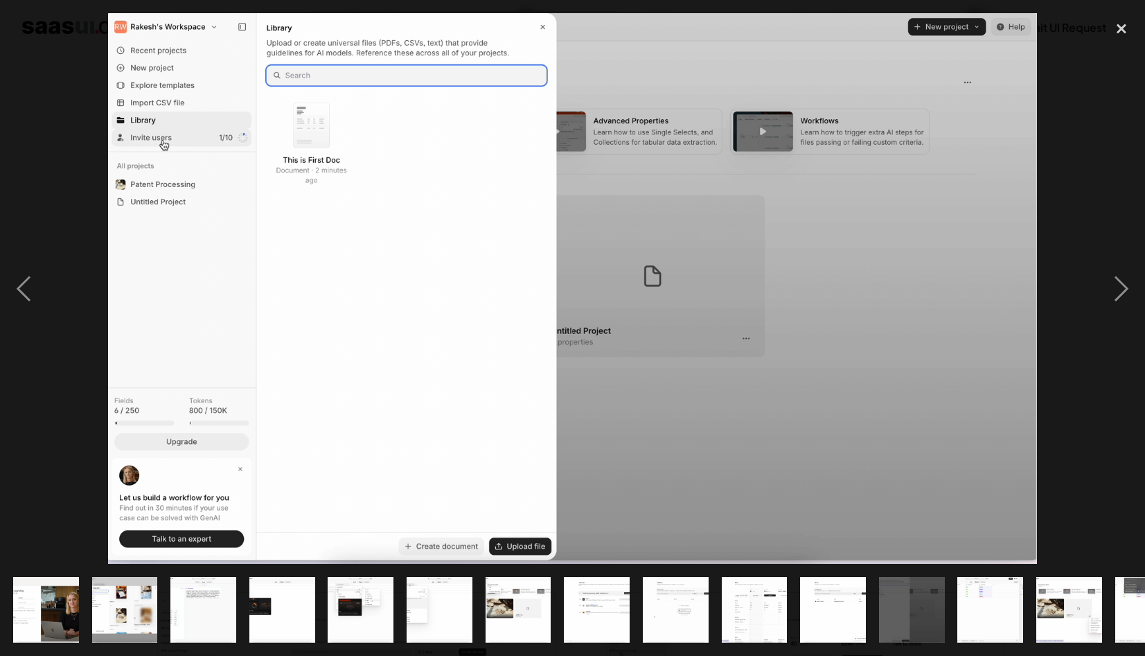
click at [729, 614] on img "show item 10 of 21" at bounding box center [754, 610] width 111 height 66
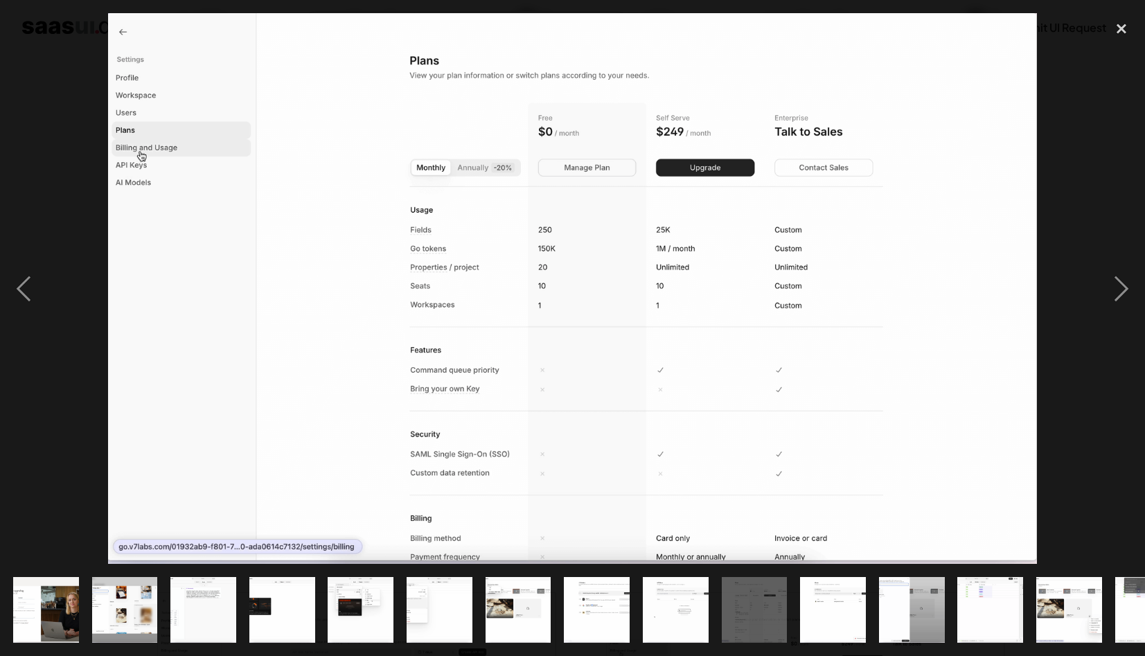
click at [623, 614] on img "show item 8 of 21" at bounding box center [597, 610] width 111 height 66
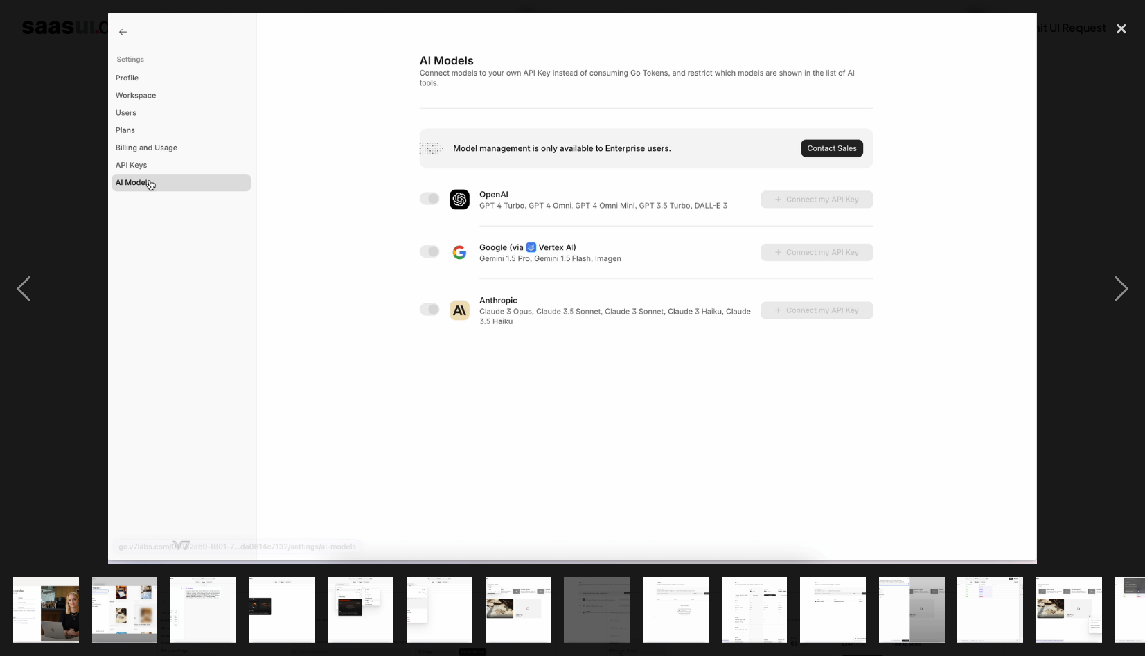
click at [694, 617] on img "show item 9 of 21" at bounding box center [676, 610] width 111 height 66
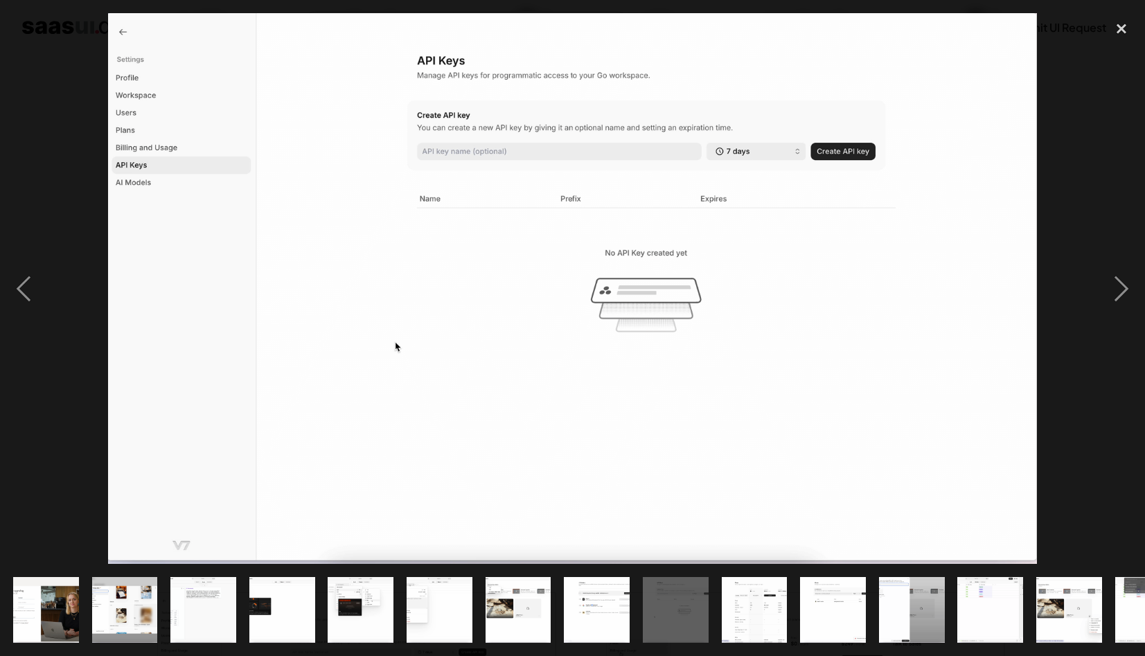
click at [766, 602] on img "show item 10 of 21" at bounding box center [754, 610] width 111 height 66
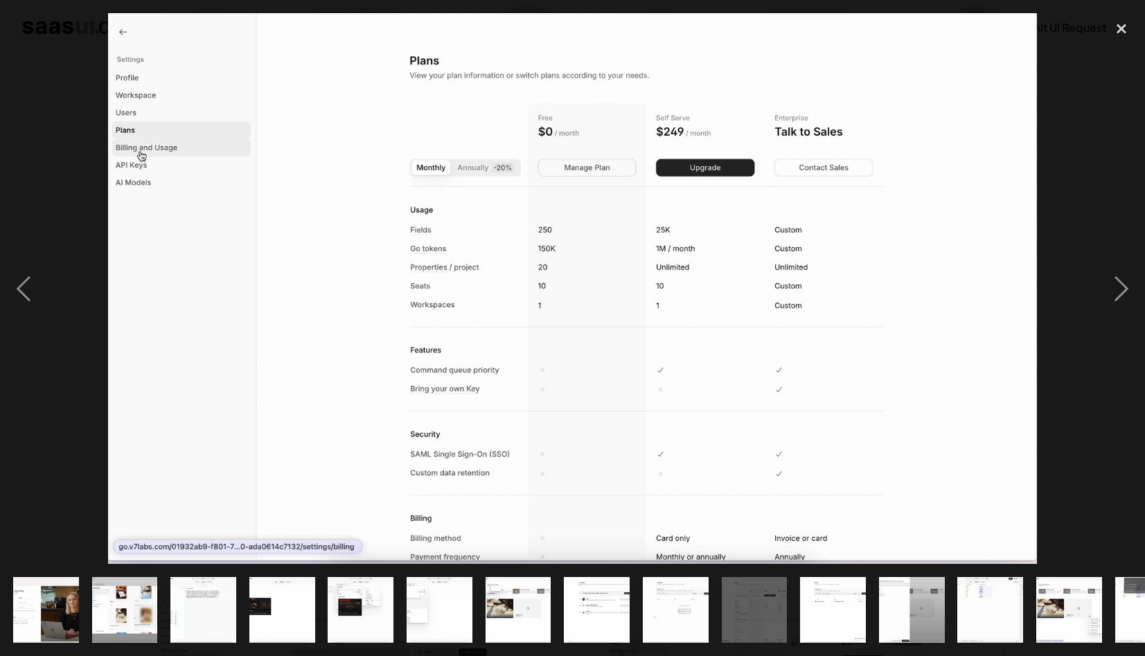
click at [875, 601] on div "show item 12 of 21" at bounding box center [911, 610] width 79 height 92
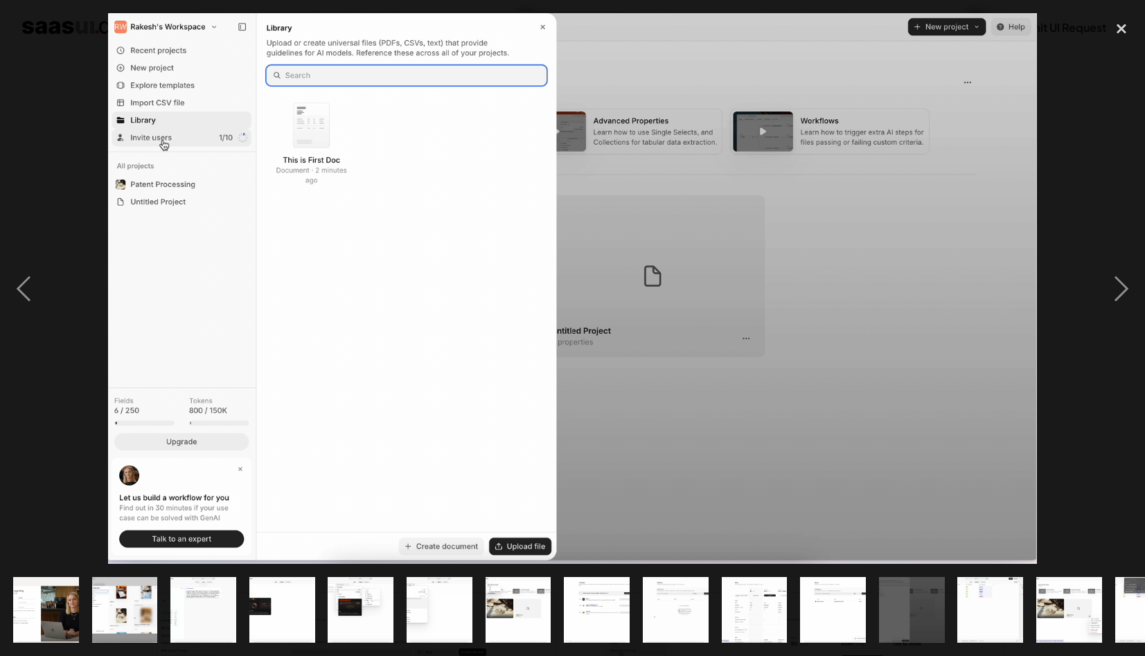
click at [971, 601] on img "show item 13 of 21" at bounding box center [990, 610] width 111 height 66
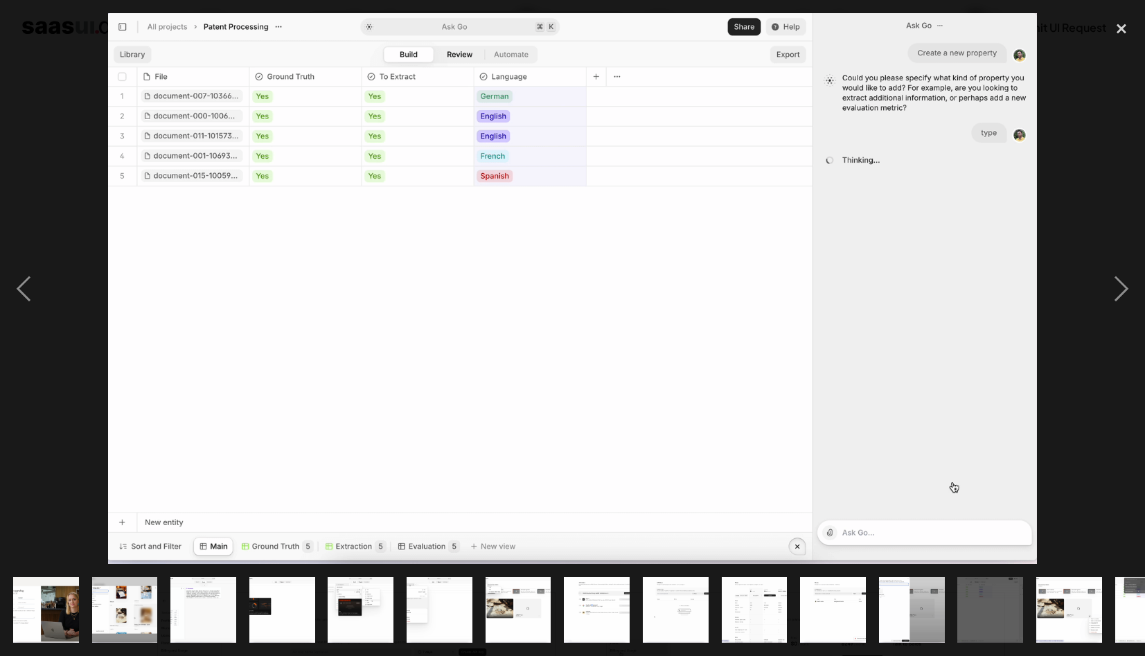
click at [1010, 603] on img "show item 13 of 21" at bounding box center [990, 610] width 111 height 66
click at [1045, 603] on img "show item 14 of 21" at bounding box center [1069, 610] width 111 height 66
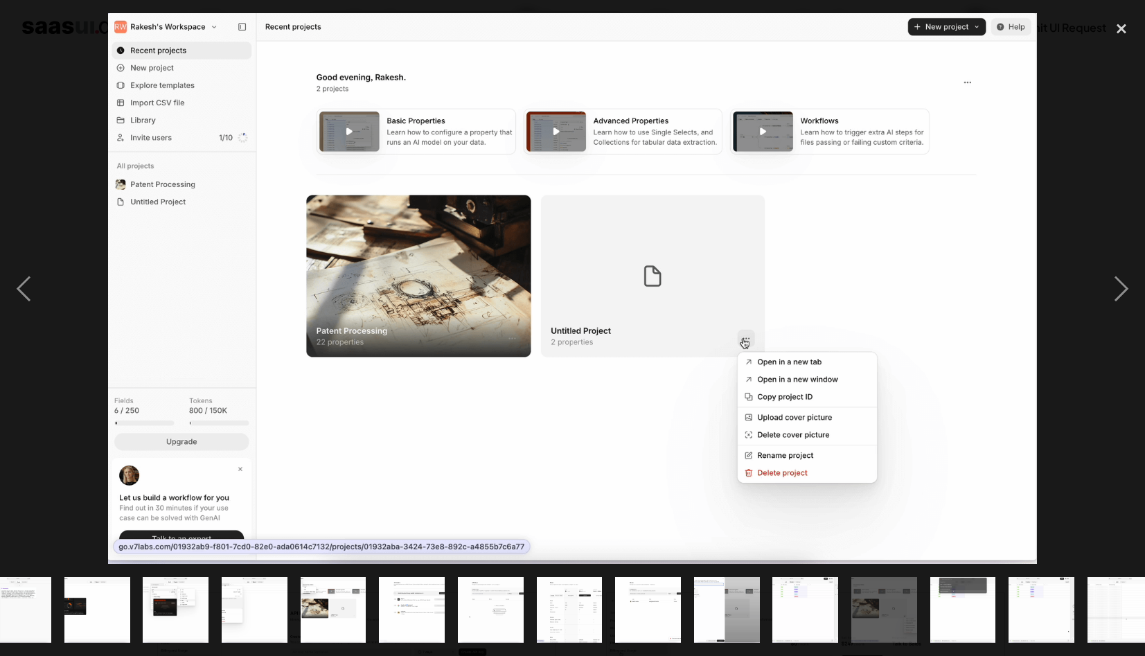
scroll to position [0, 186]
click at [943, 619] on img "show item 15 of 21" at bounding box center [962, 610] width 111 height 66
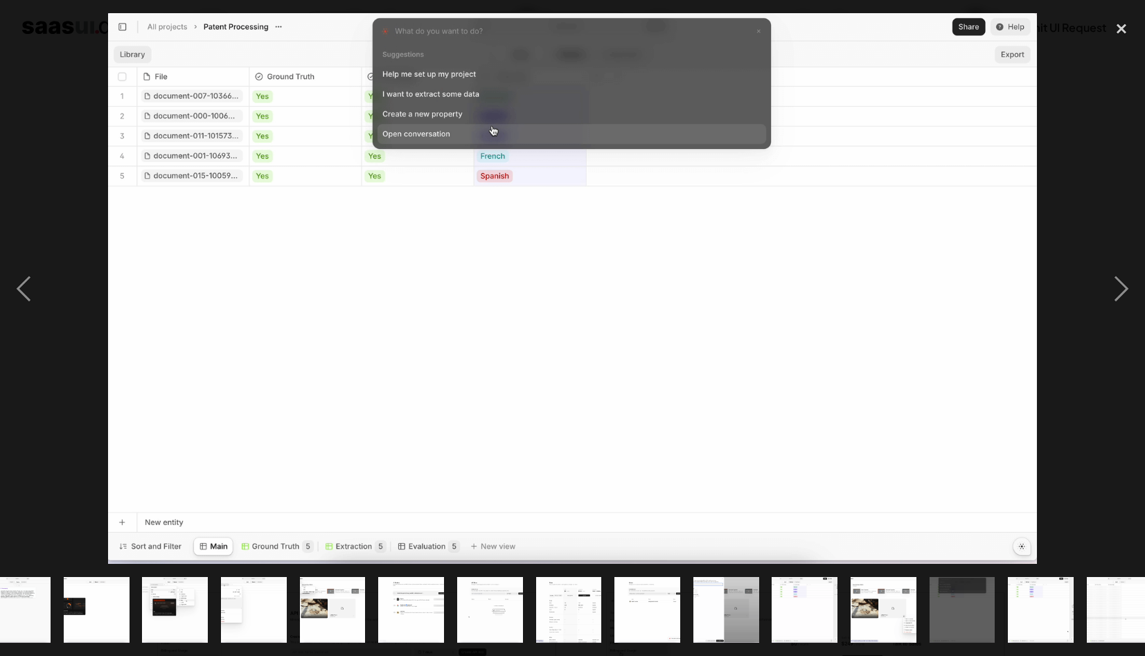
click at [1024, 609] on img "show item 16 of 21" at bounding box center [1041, 610] width 111 height 66
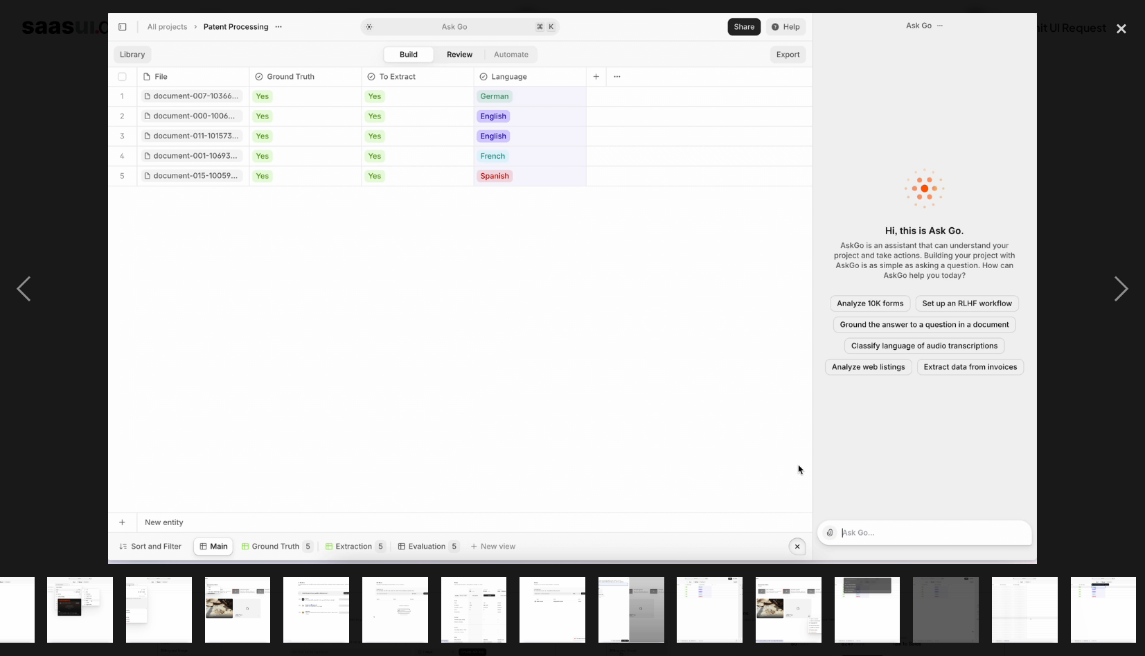
click at [1024, 609] on img "show item 17 of 21" at bounding box center [1025, 610] width 111 height 66
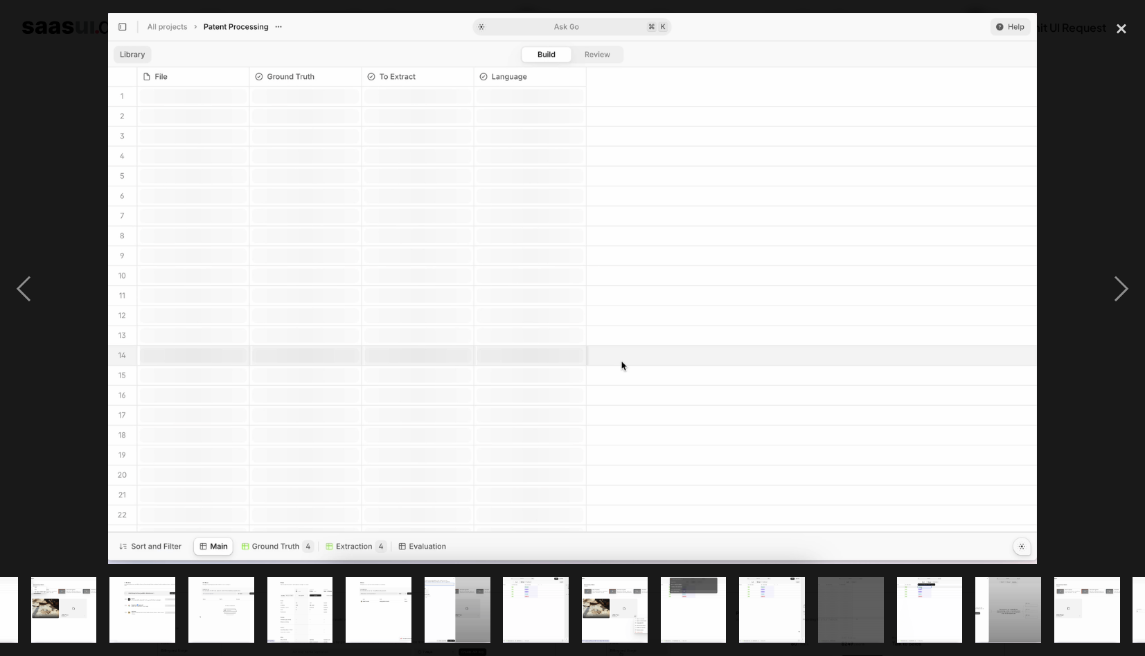
scroll to position [0, 467]
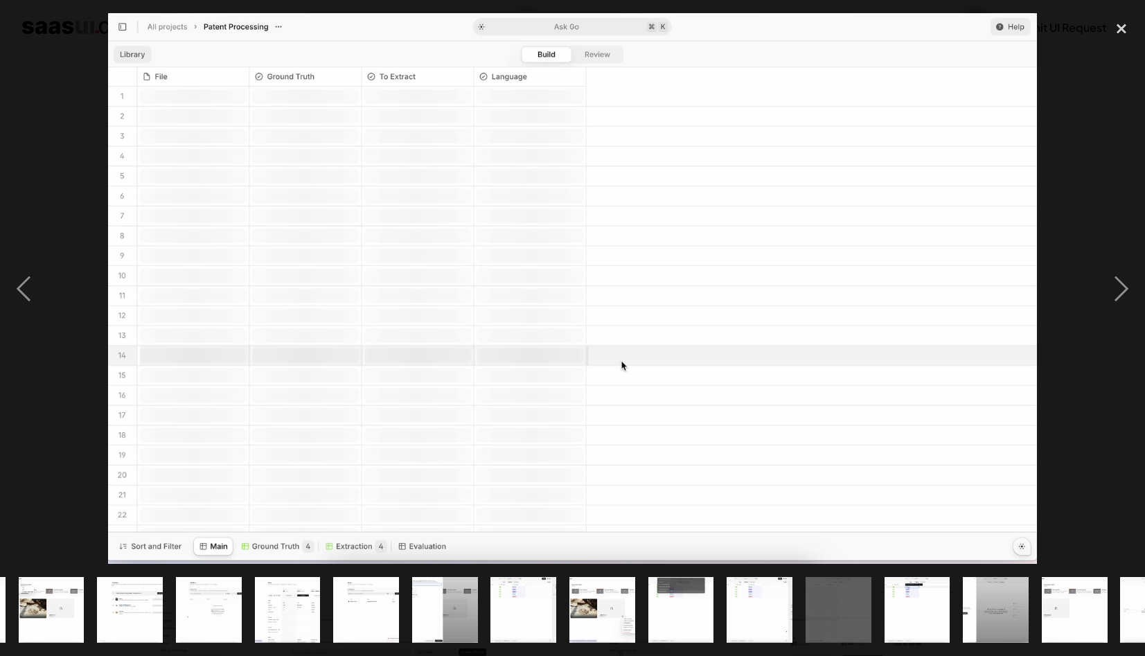
click at [1024, 609] on img "show item 19 of 21" at bounding box center [996, 610] width 111 height 66
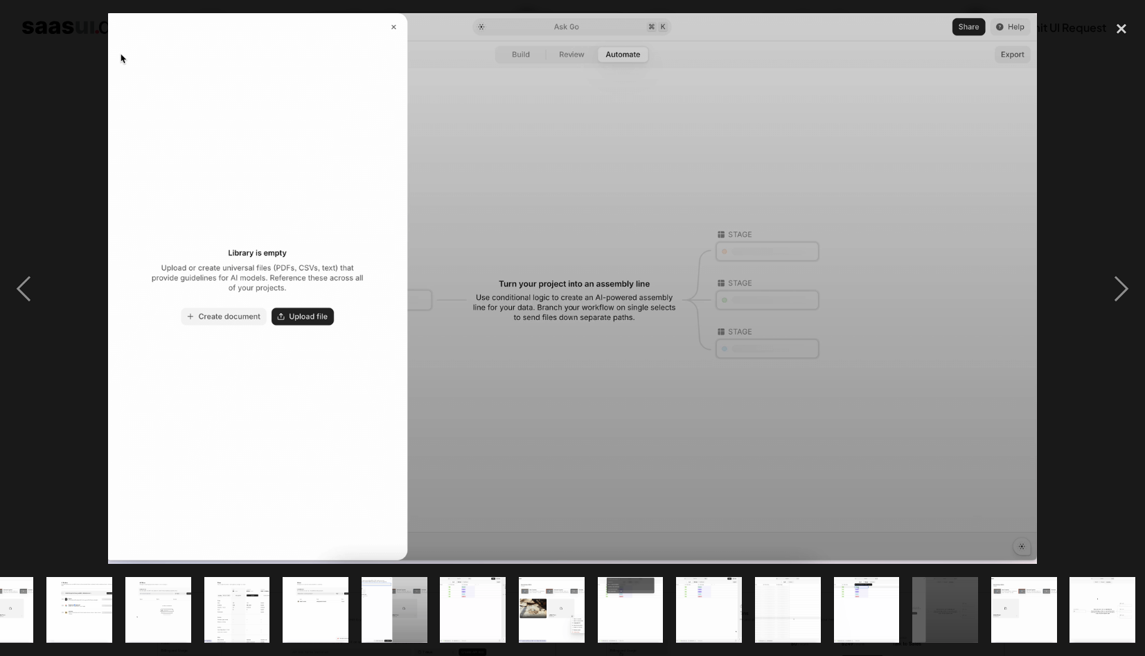
click at [1026, 608] on img "show item 20 of 21" at bounding box center [1023, 610] width 111 height 66
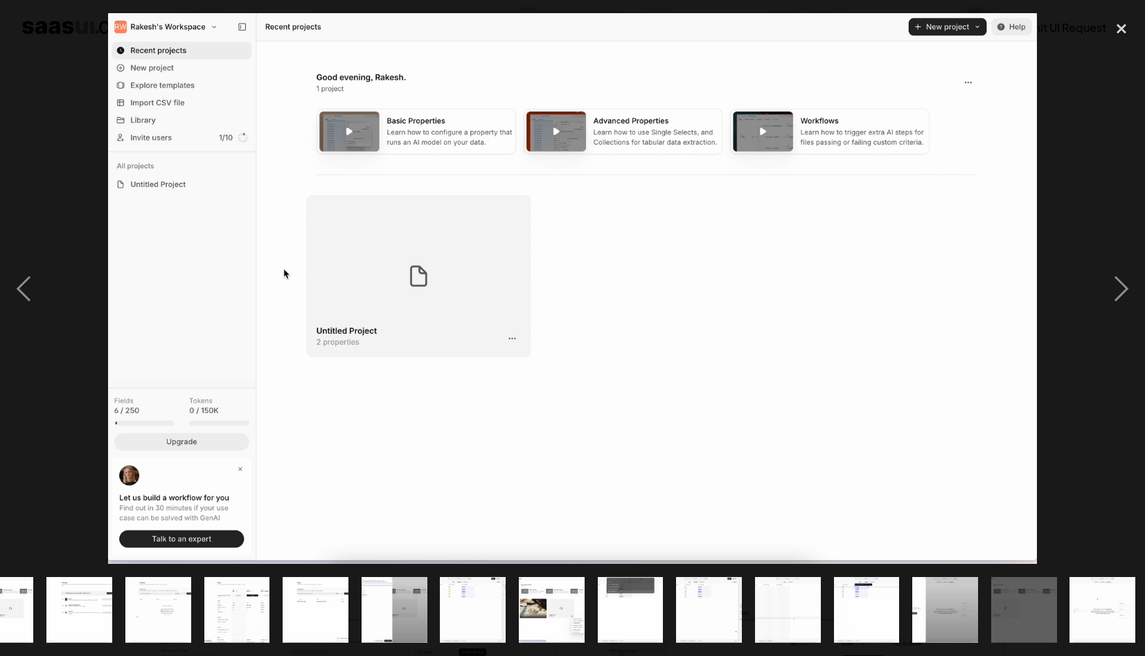
scroll to position [0, 521]
